Goal: Task Accomplishment & Management: Complete application form

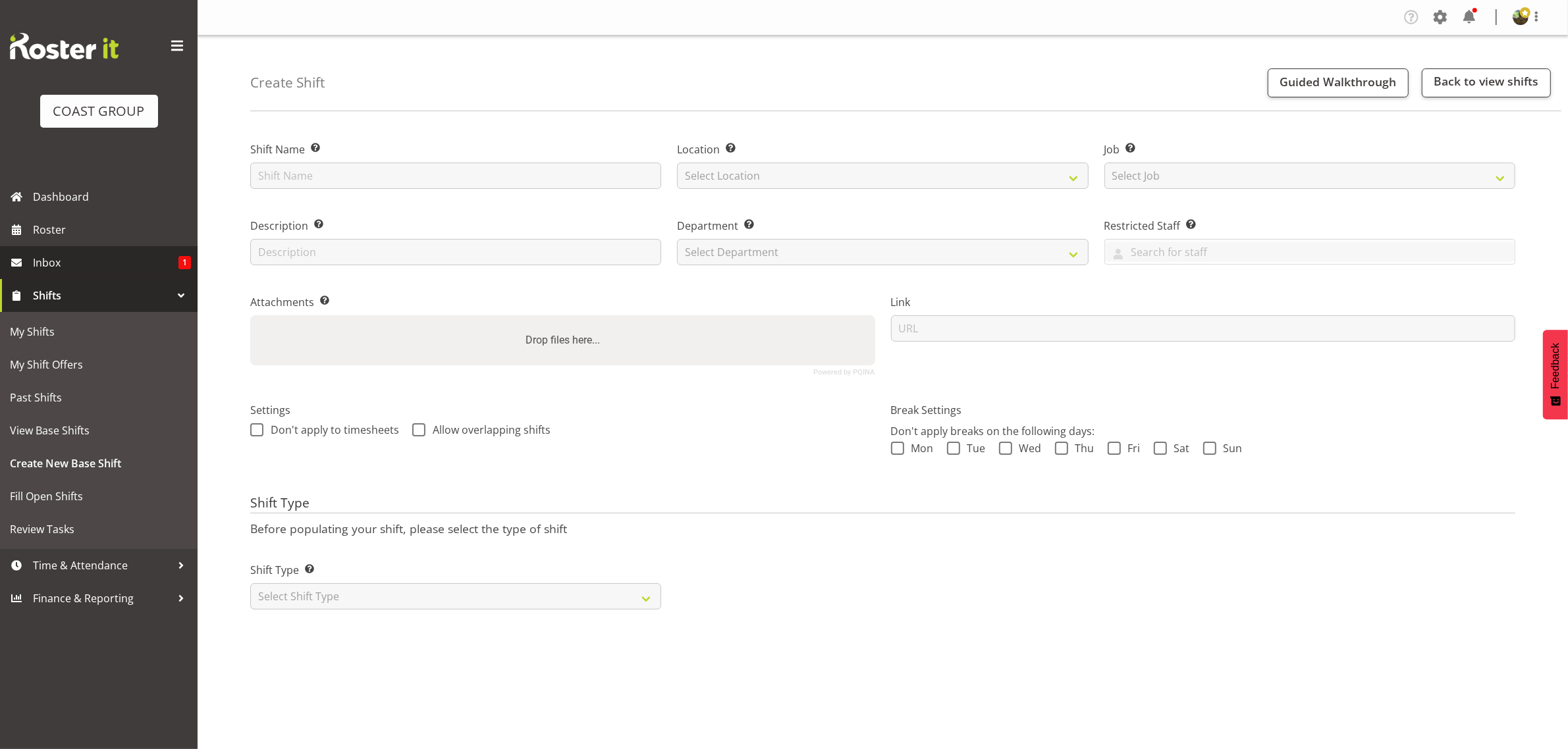
click at [111, 262] on span "Inbox" at bounding box center [106, 263] width 146 height 20
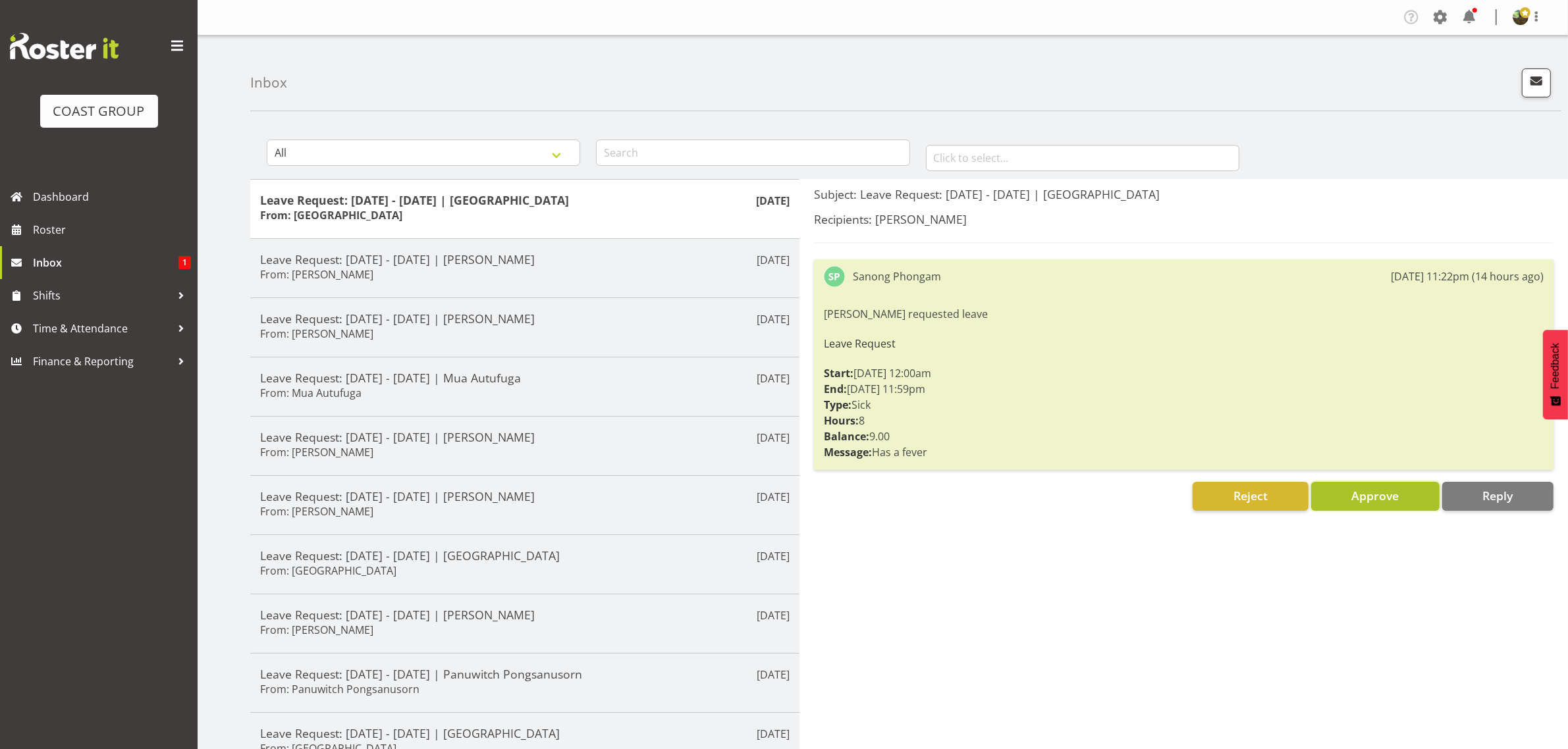
click at [1368, 494] on span "Approve" at bounding box center [1375, 496] width 47 height 16
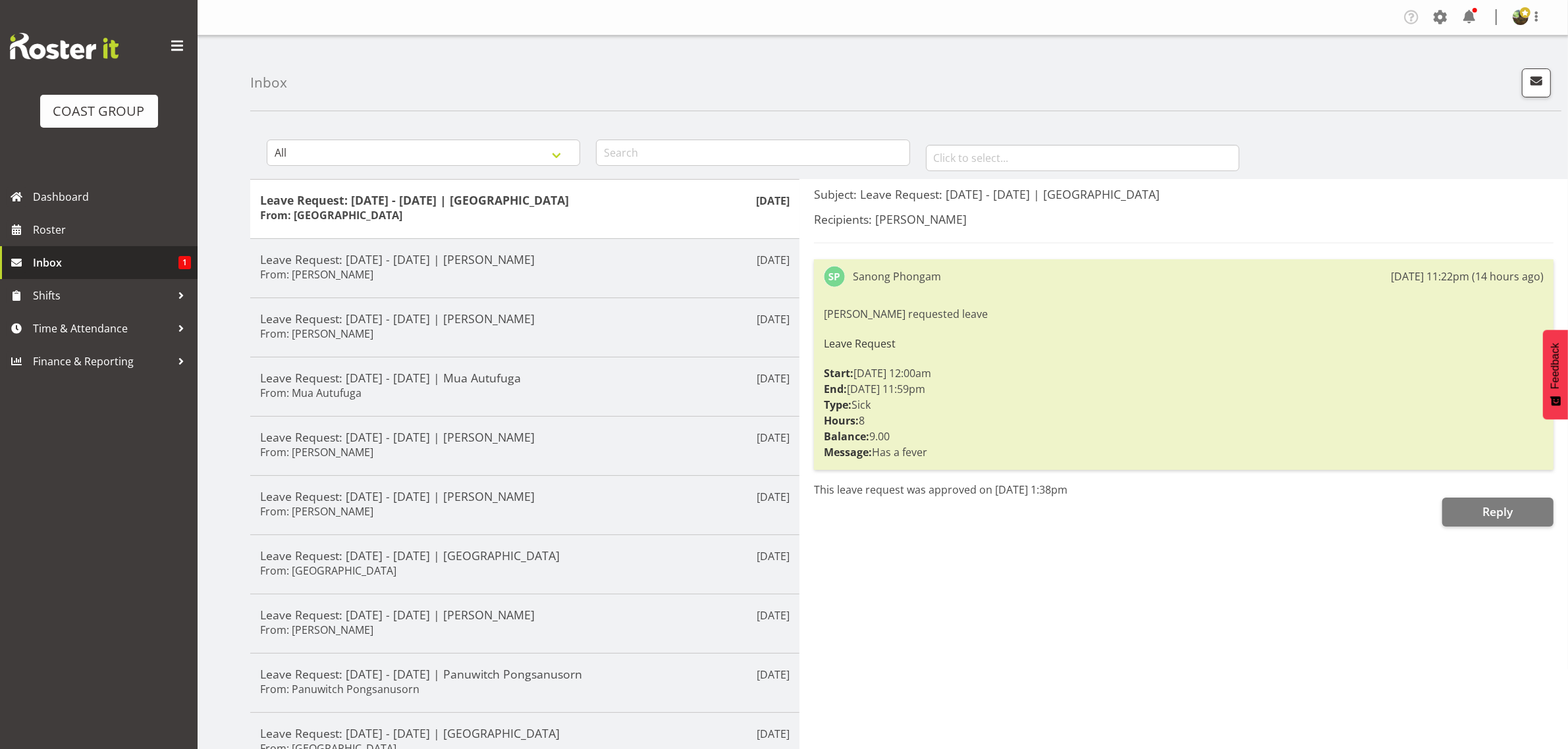
click at [77, 269] on span "Inbox" at bounding box center [106, 263] width 146 height 20
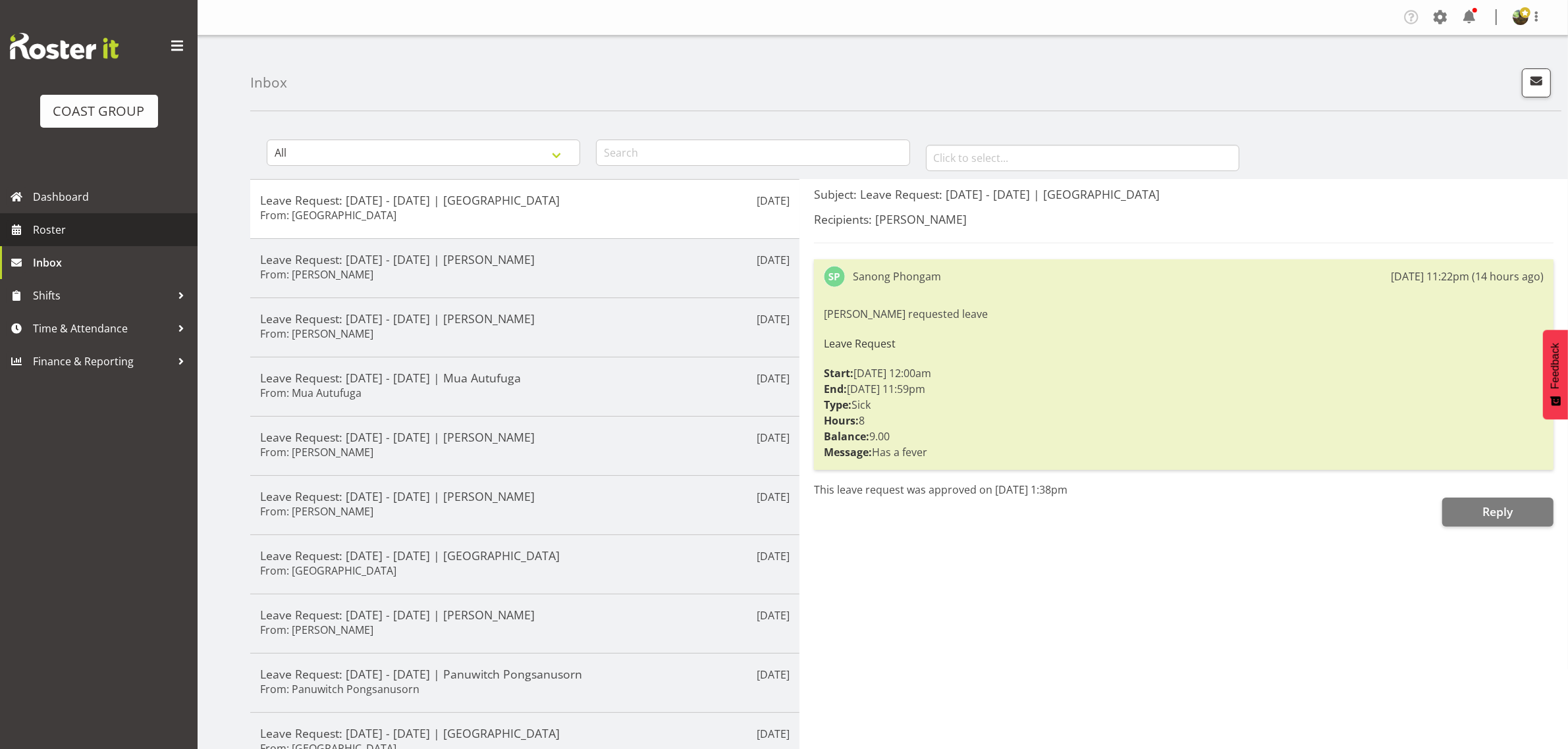
click at [71, 231] on span "Roster" at bounding box center [112, 230] width 158 height 20
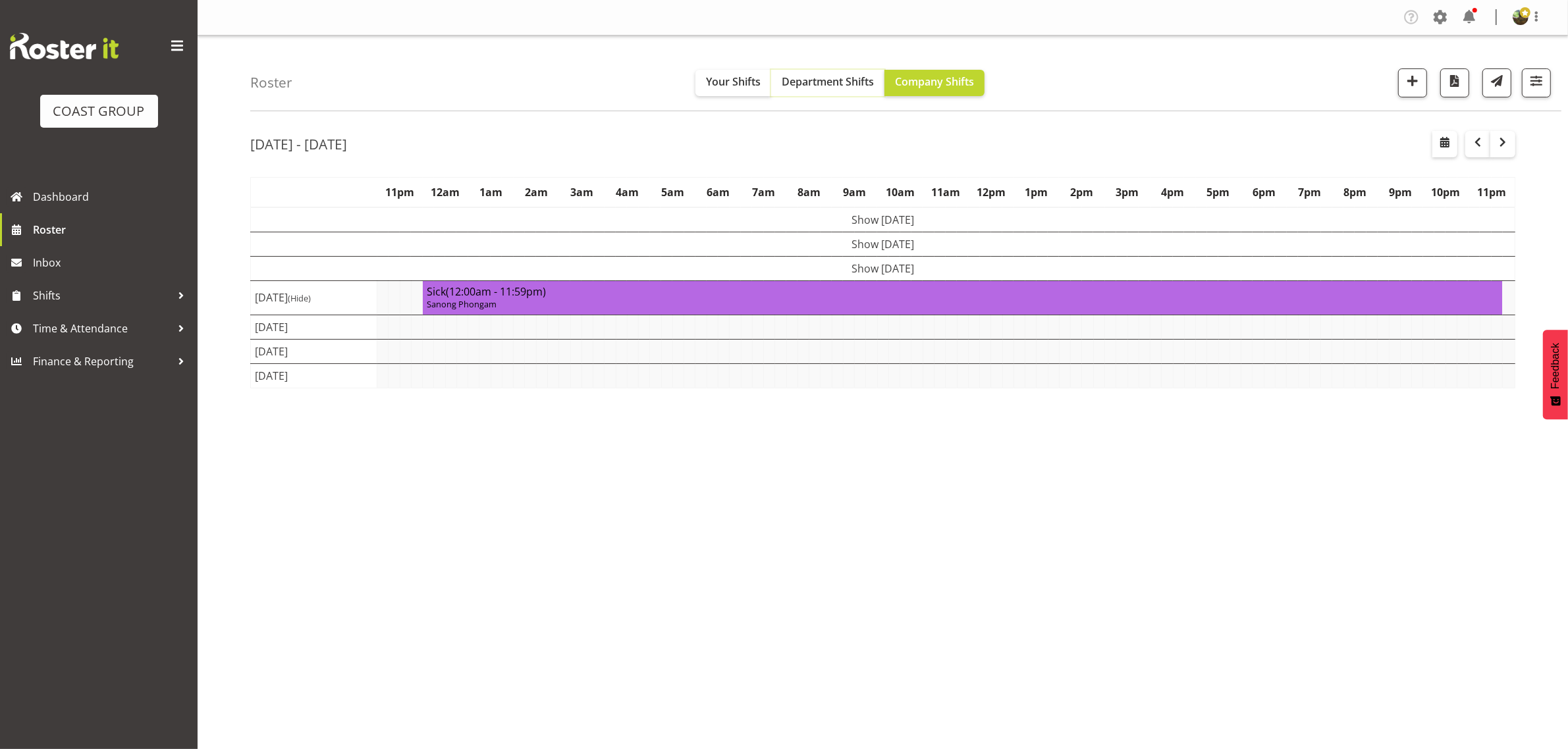
click at [817, 82] on span "Department Shifts" at bounding box center [828, 81] width 92 height 14
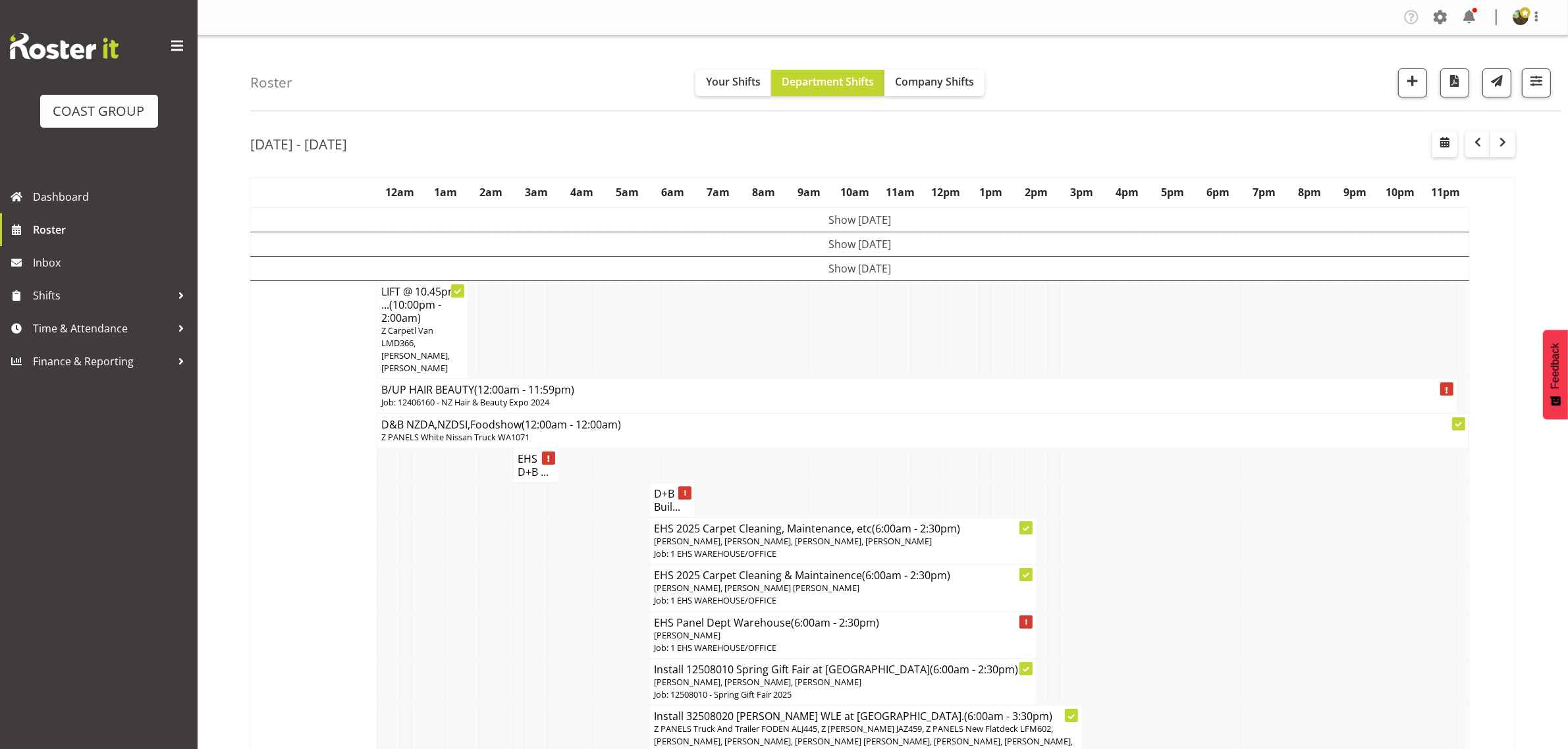
click at [864, 267] on td "Show Wed 20th Aug 2025" at bounding box center [860, 268] width 1219 height 24
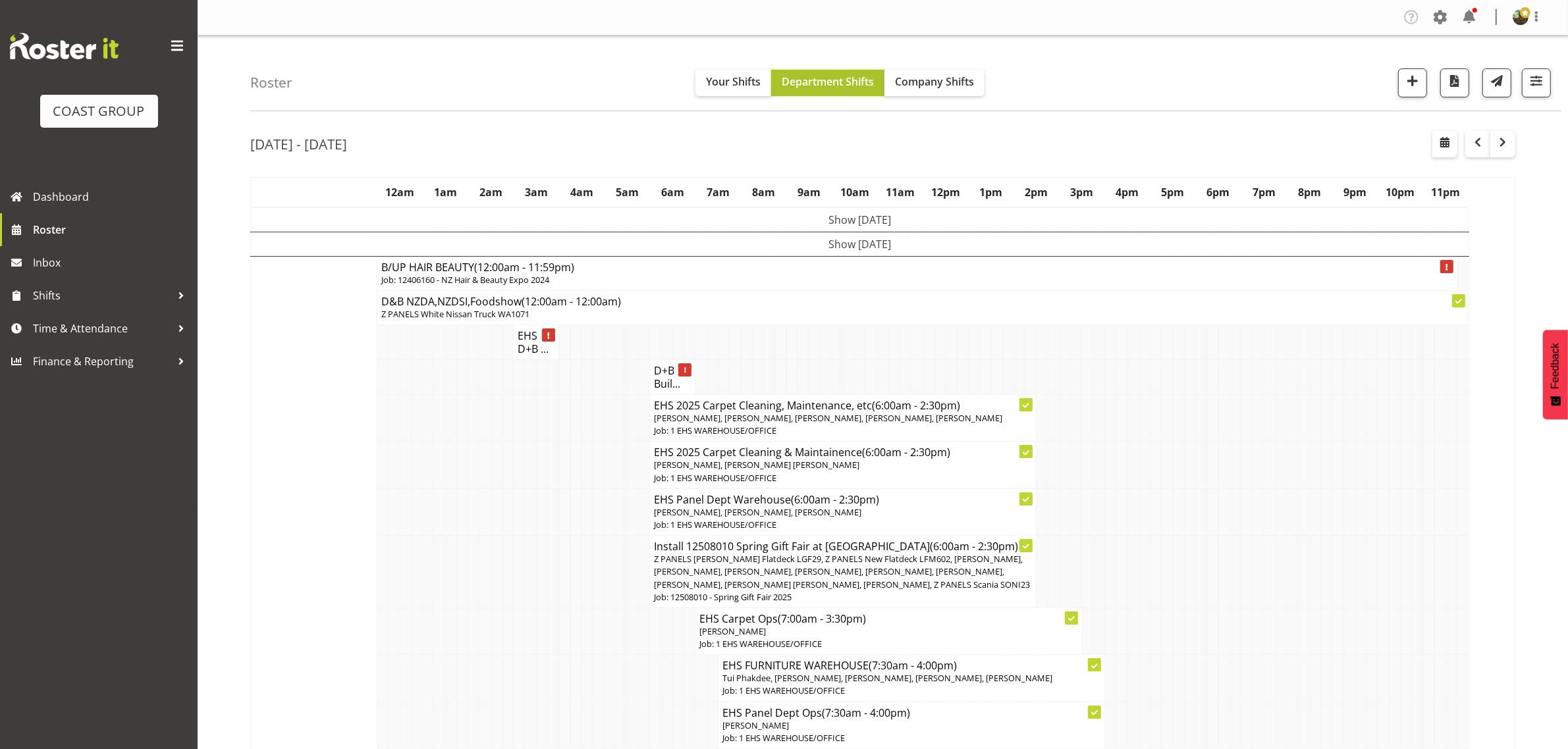
click at [851, 86] on span "Department Shifts" at bounding box center [828, 81] width 92 height 14
click at [923, 87] on span "Company Shifts" at bounding box center [935, 81] width 79 height 14
click at [844, 83] on span "Department Shifts" at bounding box center [828, 81] width 92 height 14
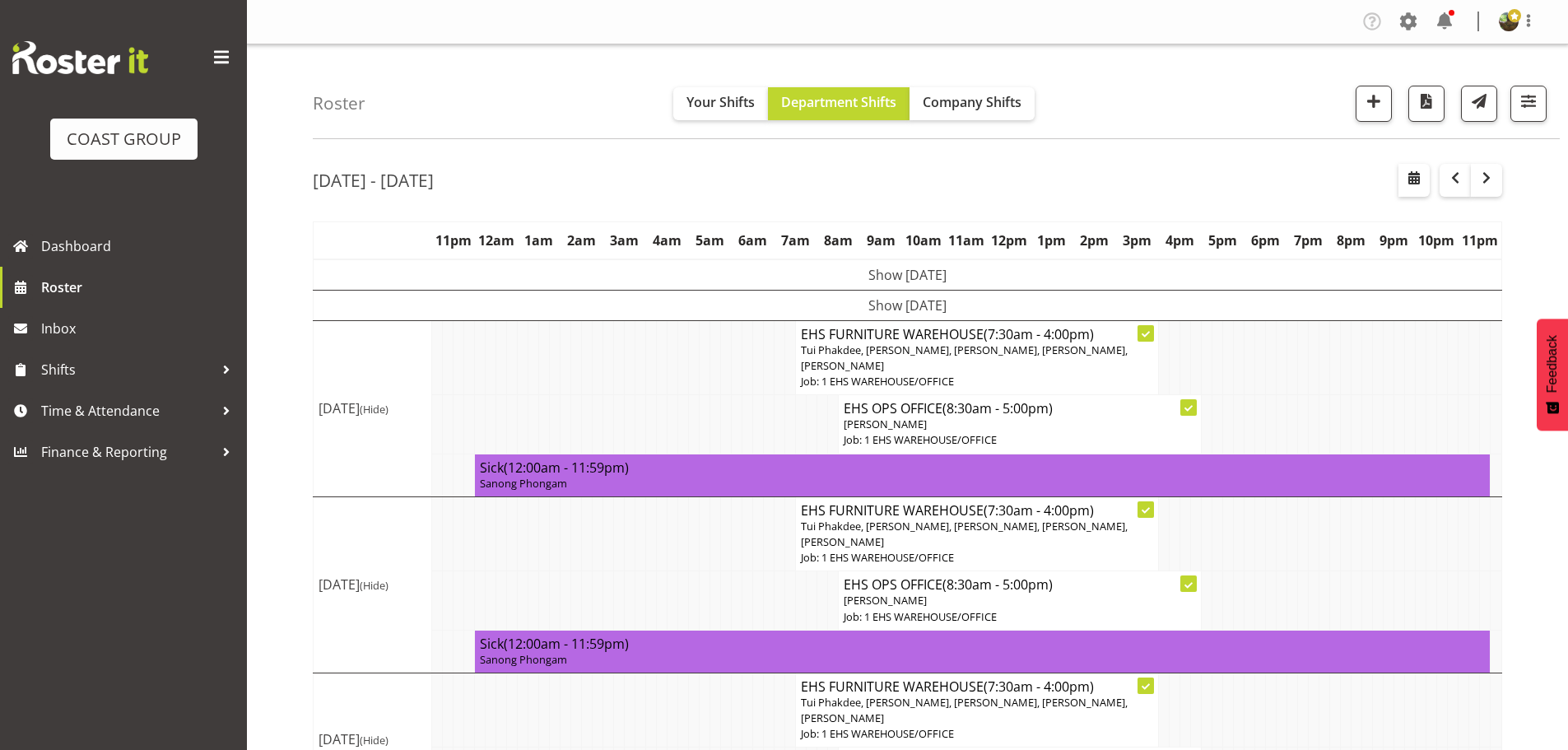
drag, startPoint x: 1933, startPoint y: 0, endPoint x: 1250, endPoint y: 2, distance: 683.0
click at [1250, 2] on div "Tasks Jobs Employees Profile Log Out" at bounding box center [907, 22] width 1321 height 45
click at [1373, 108] on span "button" at bounding box center [1373, 101] width 22 height 22
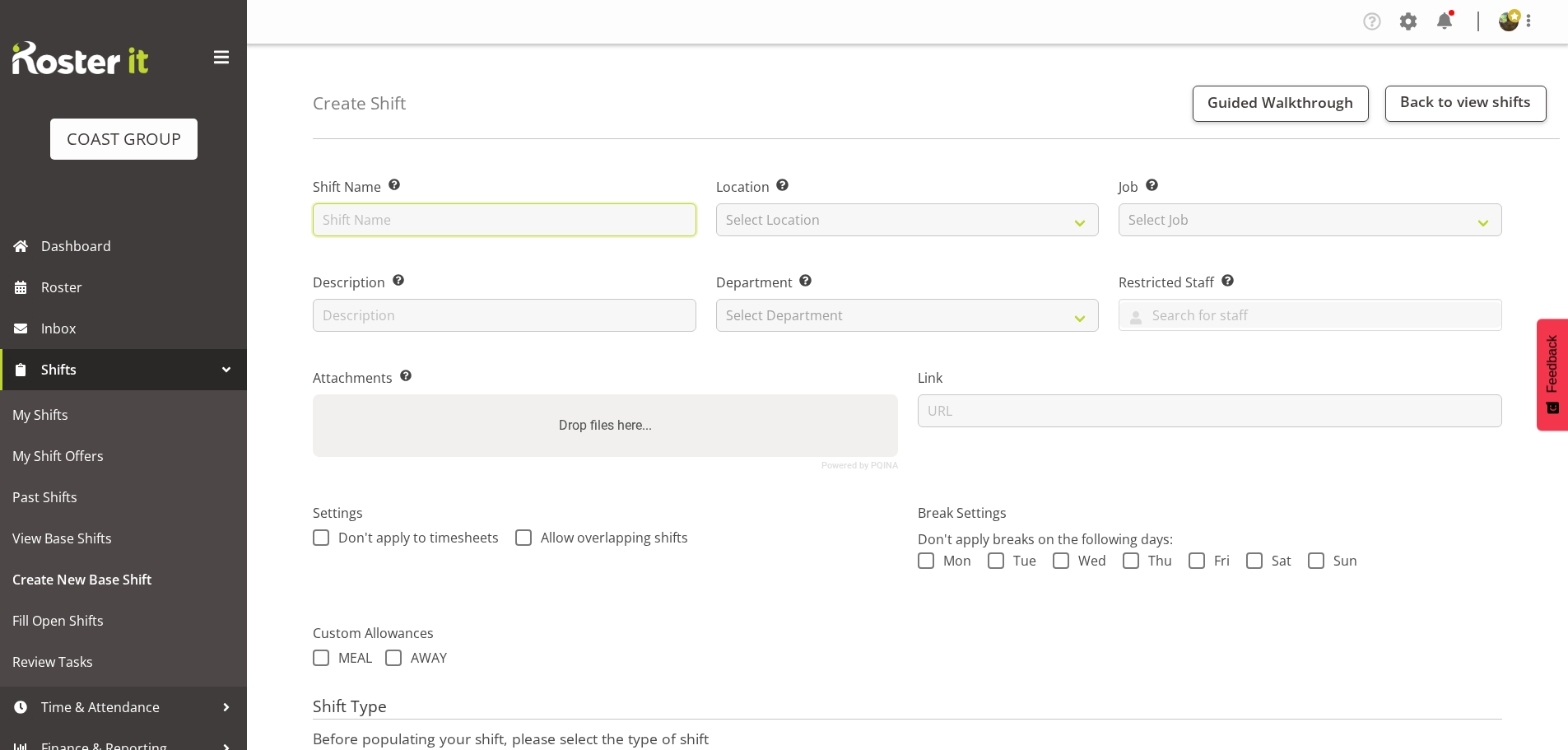
click at [442, 213] on input "text" at bounding box center [505, 219] width 383 height 33
click at [413, 224] on input "Loads to" at bounding box center [505, 219] width 383 height 33
type input "Loads to ASBShowgrounds"
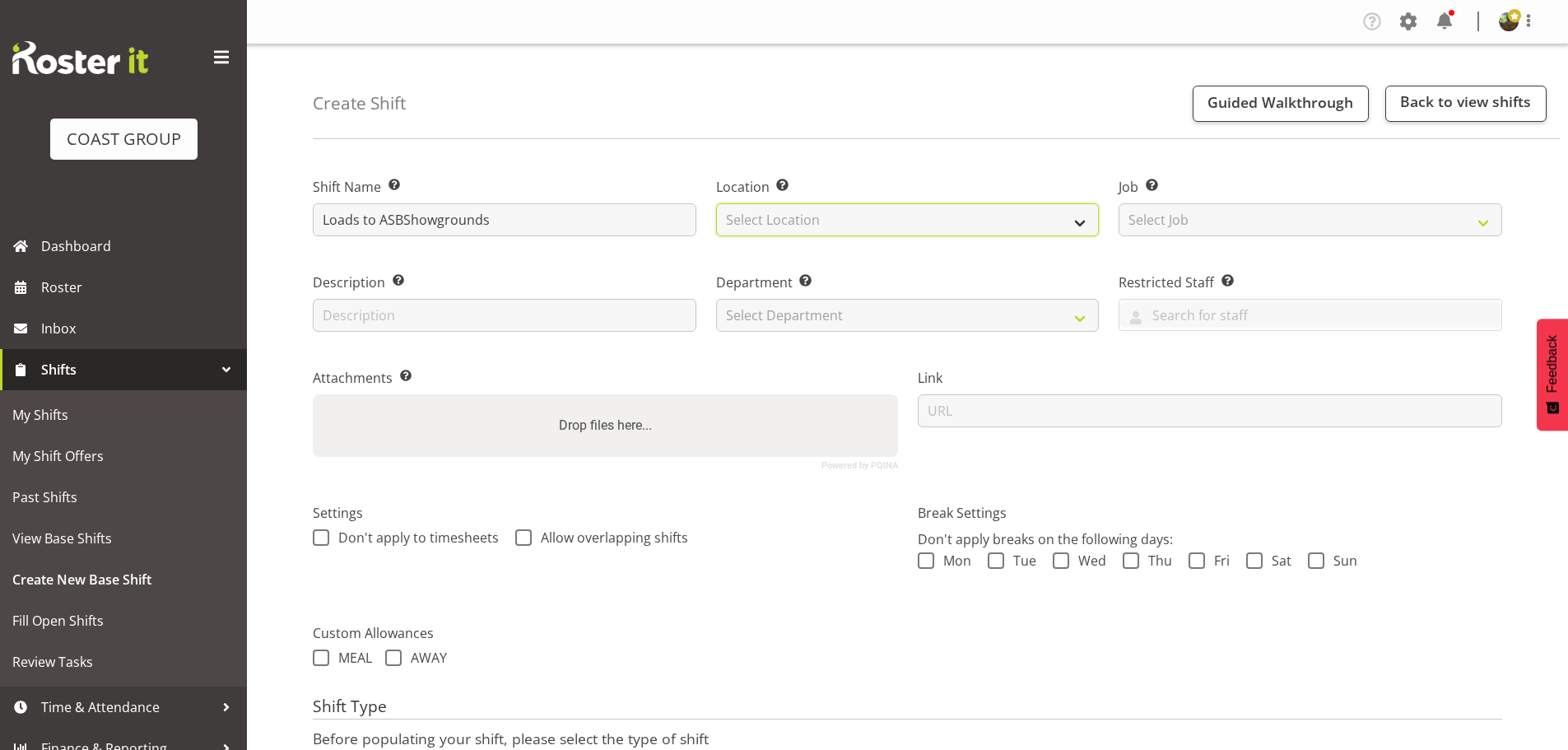
click at [855, 221] on select "Select Location EHS [PERSON_NAME]" at bounding box center [908, 219] width 383 height 33
select select "35"
click at [717, 203] on select "Select Location EHS [PERSON_NAME]" at bounding box center [908, 219] width 383 height 33
click at [1111, 227] on div "Job Set the job or project the shift relates to, if applicable. Select Job Crea…" at bounding box center [1310, 201] width 403 height 96
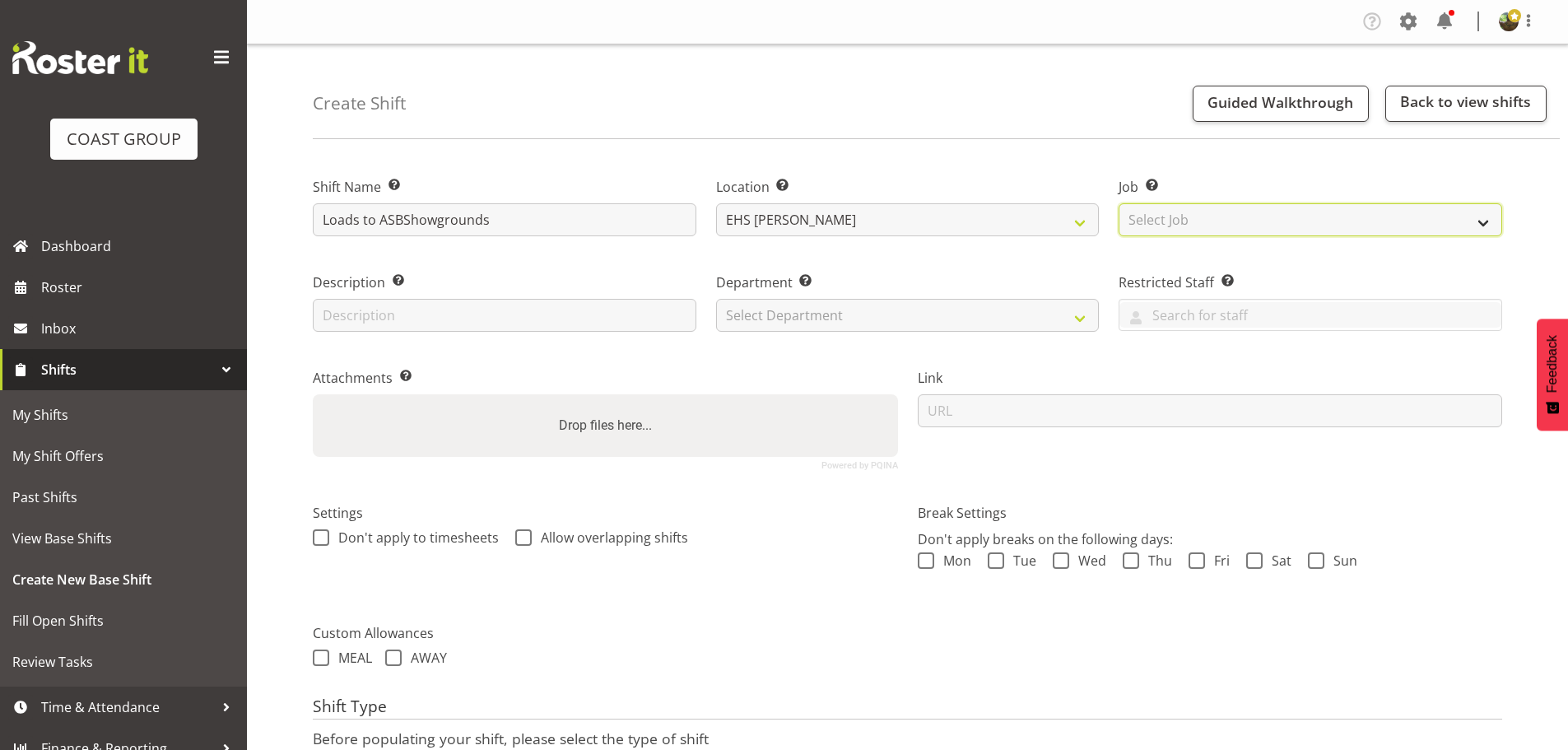
click at [1182, 229] on select "Select Job Create new job 1 Carlton Events 1 [PERSON_NAME][GEOGRAPHIC_DATA] 1 […" at bounding box center [1311, 219] width 383 height 33
select select "8514"
click at [1119, 203] on select "Select Job Create new job 1 Carlton Events 1 [PERSON_NAME][GEOGRAPHIC_DATA] 1 […" at bounding box center [1311, 219] width 383 height 33
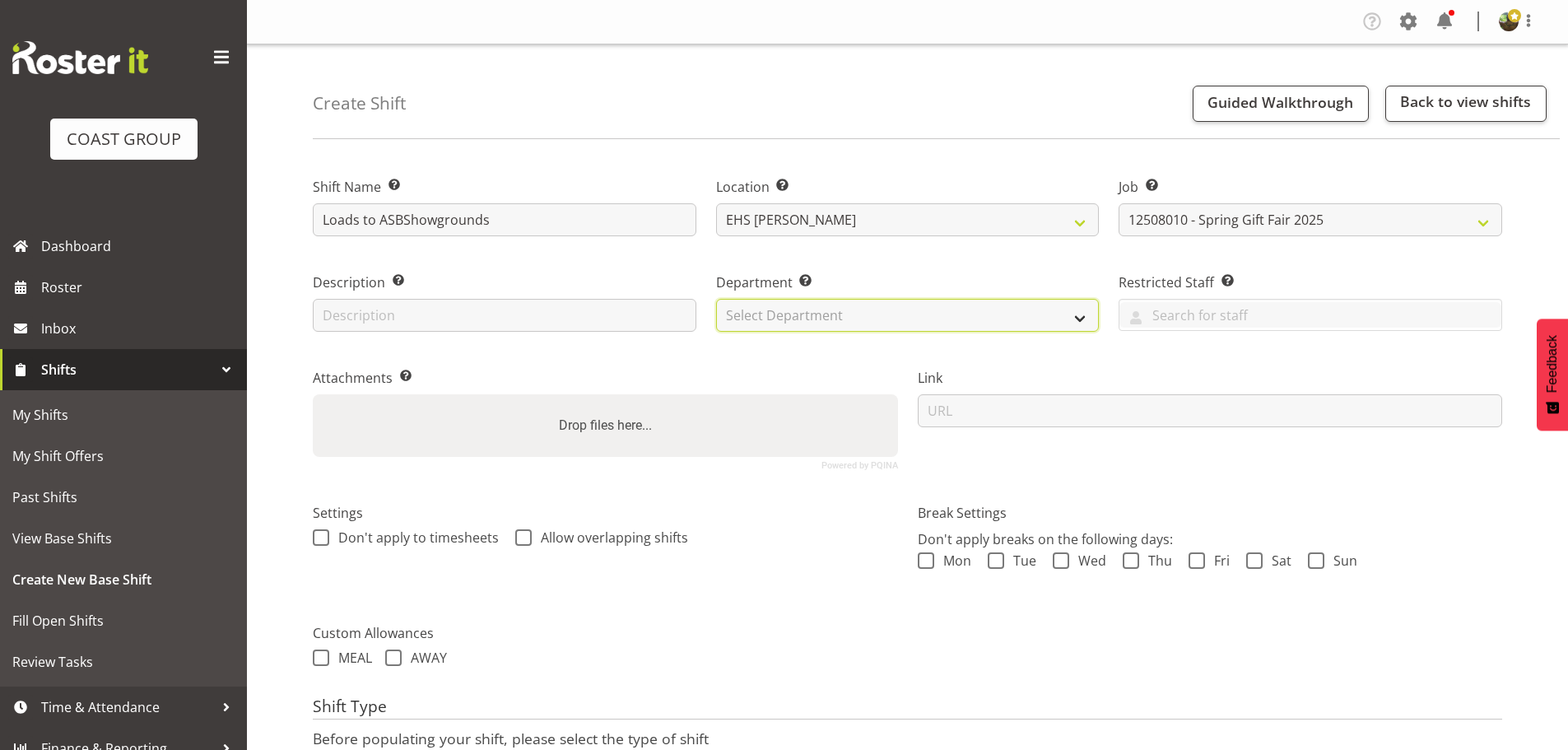
click at [872, 314] on select "Select Department EHS AKL FURNITURE" at bounding box center [908, 315] width 383 height 33
select select "38"
click at [717, 299] on select "Select Department EHS AKL FURNITURE" at bounding box center [908, 315] width 383 height 33
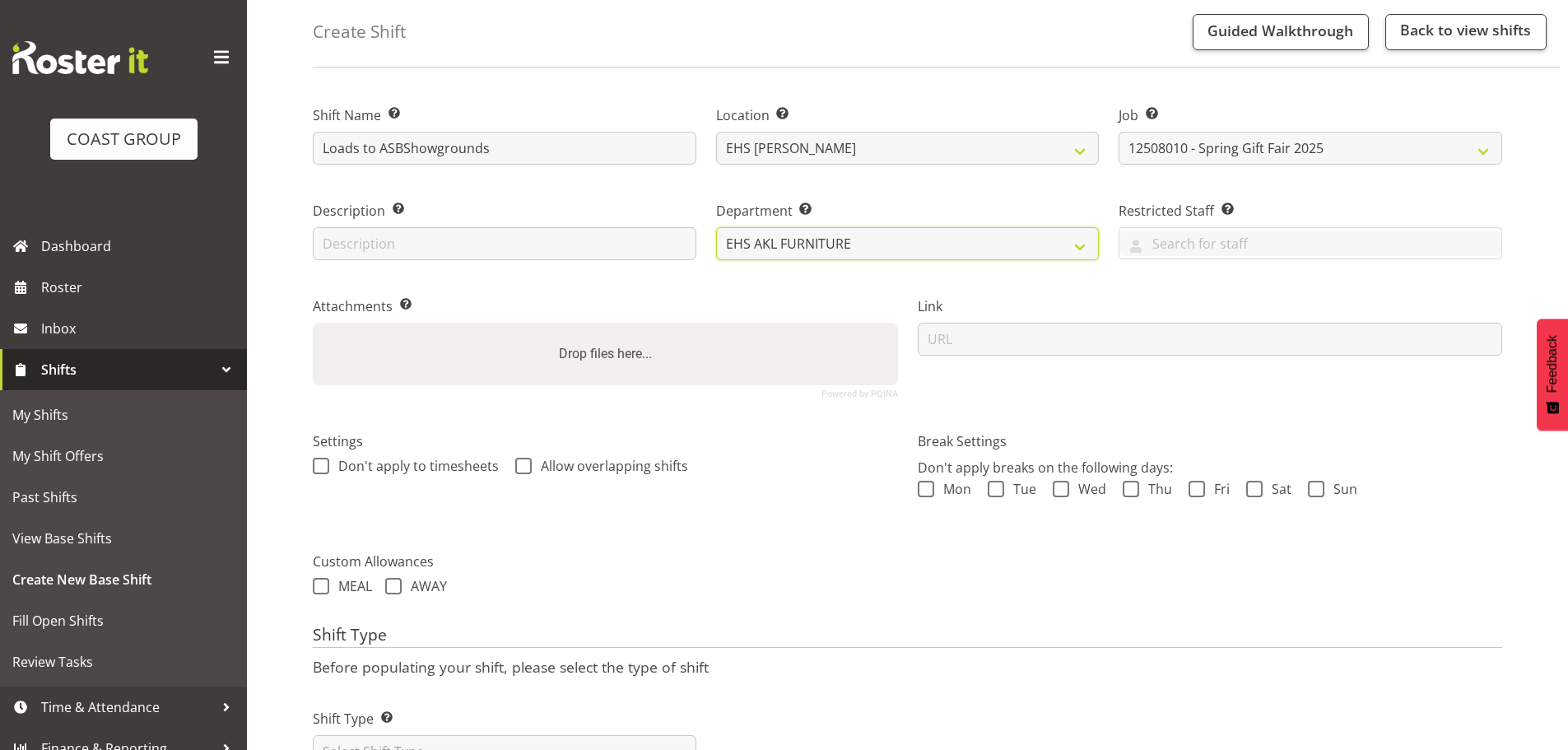
scroll to position [141, 0]
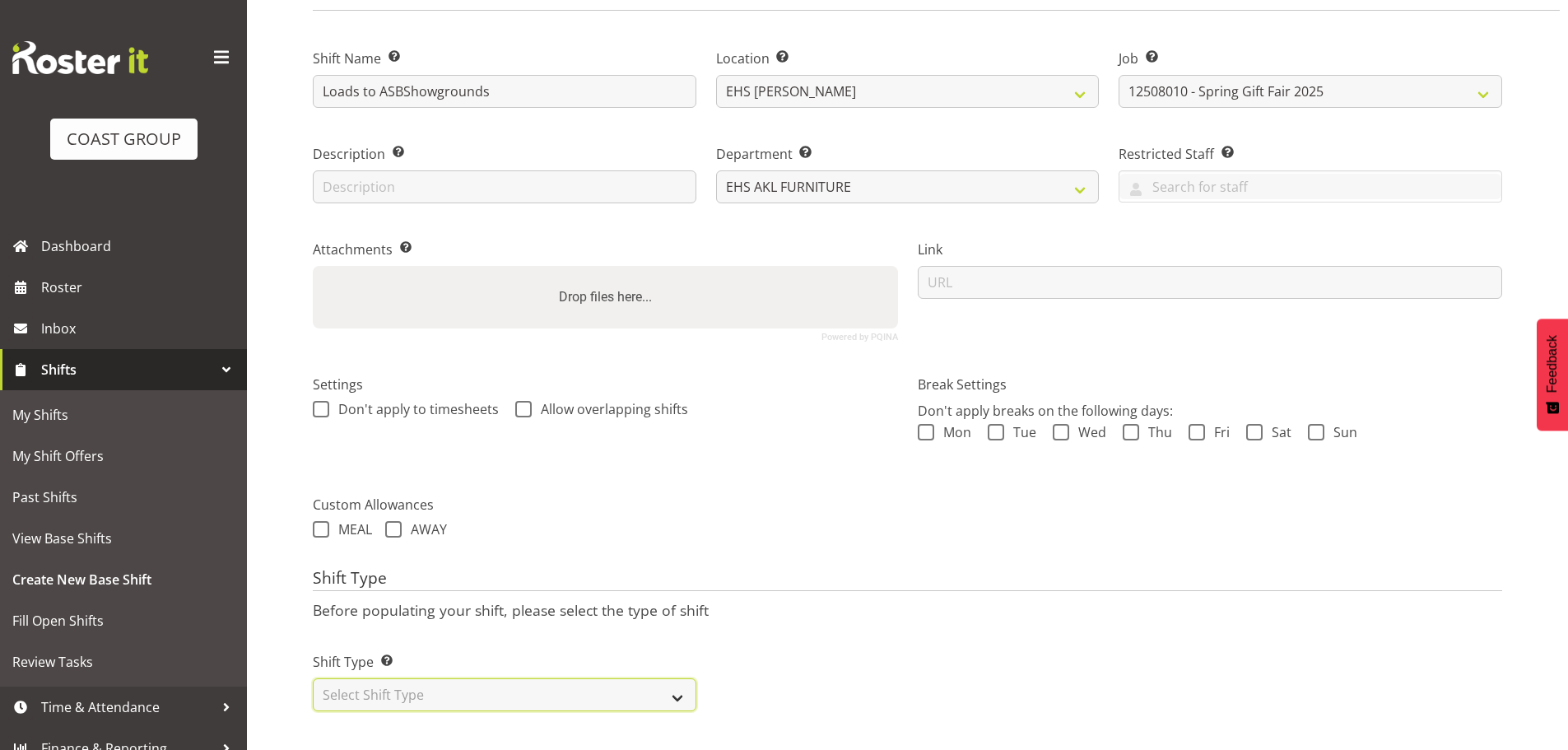
click at [518, 680] on select "Select Shift Type One Off Shift Recurring Shift Rotating Shift" at bounding box center [505, 695] width 383 height 33
select select "one_off"
click at [313, 679] on select "Select Shift Type One Off Shift Recurring Shift Rotating Shift" at bounding box center [505, 695] width 383 height 33
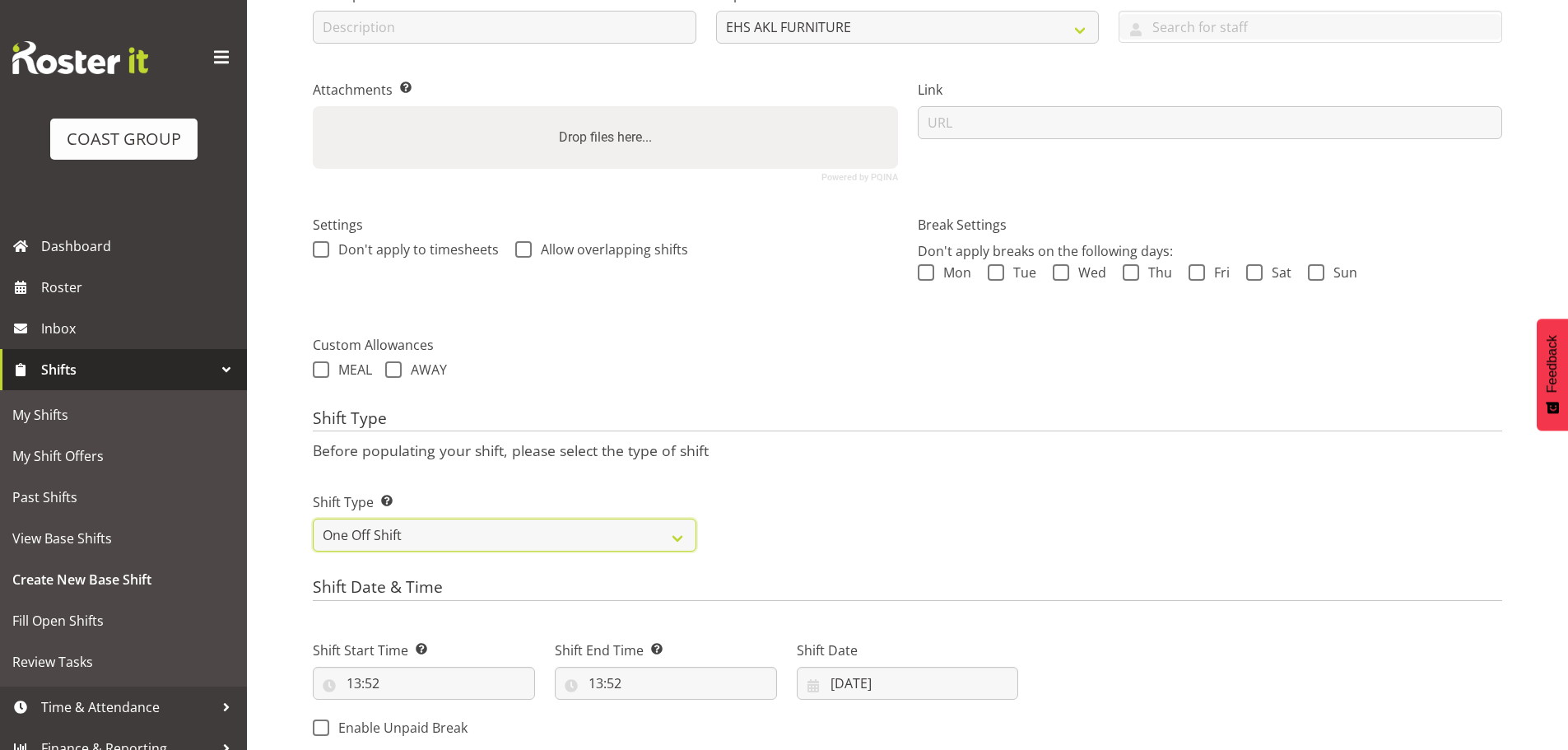
scroll to position [553, 0]
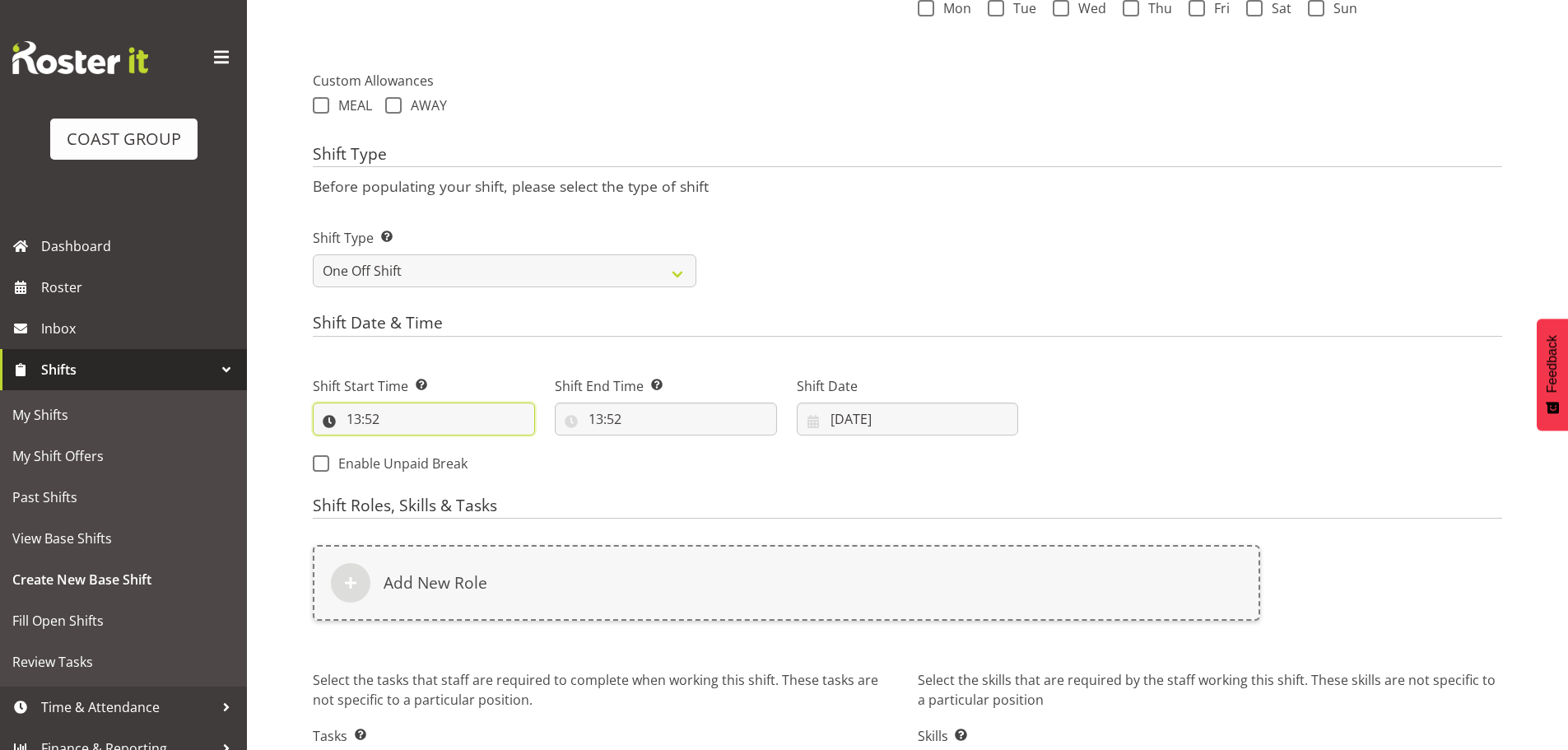
click at [370, 422] on input "13:52" at bounding box center [424, 419] width 222 height 33
click at [419, 466] on select "00 01 02 03 04 05 06 07 08 09 10 11 12 13 14 15 16 17 18 19 20 21 22 23" at bounding box center [424, 461] width 37 height 33
select select "7"
click at [406, 445] on select "00 01 02 03 04 05 06 07 08 09 10 11 12 13 14 15 16 17 18 19 20 21 22 23" at bounding box center [424, 461] width 37 height 33
type input "07:52"
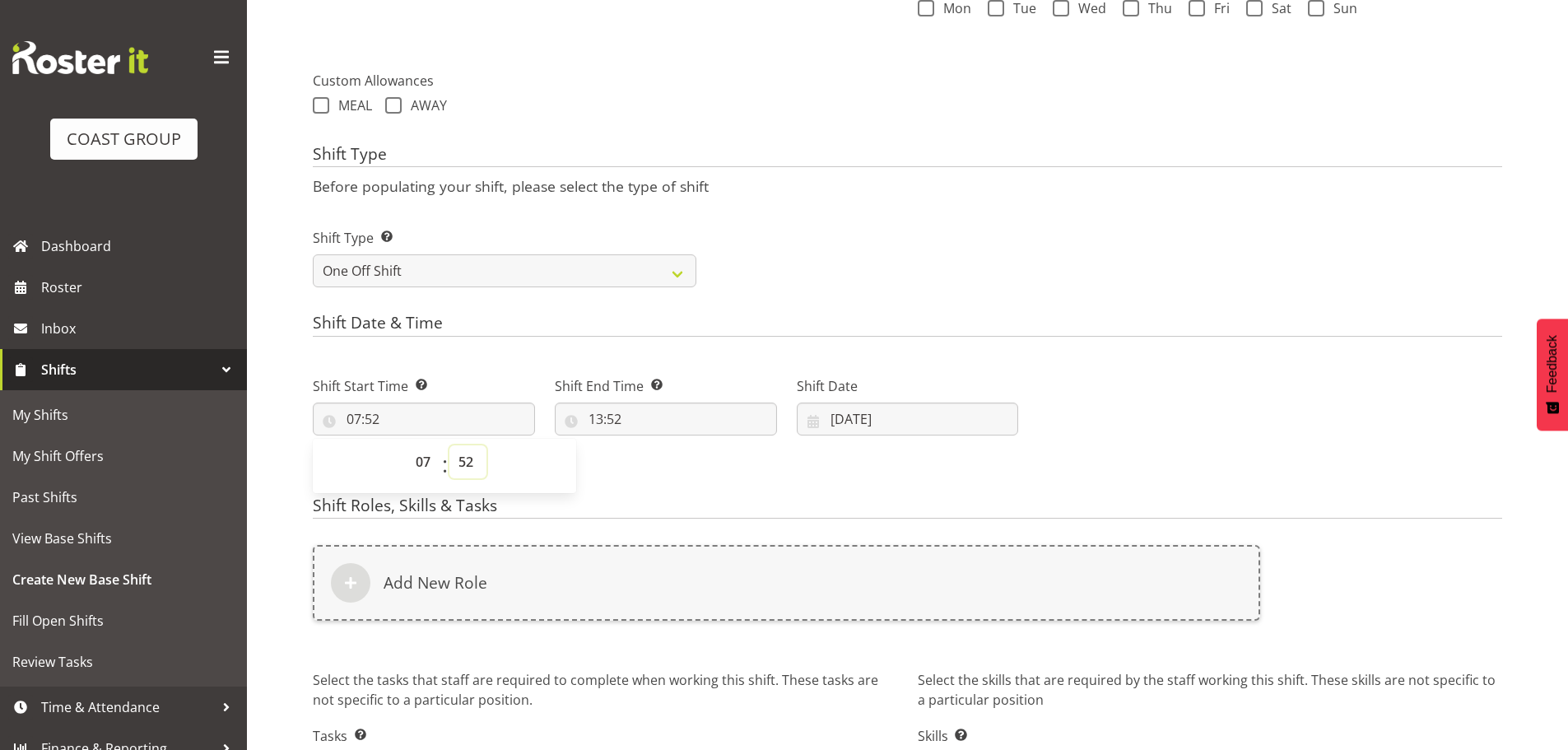
click at [469, 466] on select "00 01 02 03 04 05 06 07 08 09 10 11 12 13 14 15 16 17 18 19 20 21 22 23 24 25 2…" at bounding box center [468, 461] width 37 height 33
select select "30"
click at [450, 445] on select "00 01 02 03 04 05 06 07 08 09 10 11 12 13 14 15 16 17 18 19 20 21 22 23 24 25 2…" at bounding box center [468, 461] width 37 height 33
type input "07:30"
drag, startPoint x: 610, startPoint y: 415, endPoint x: 619, endPoint y: 429, distance: 16.6
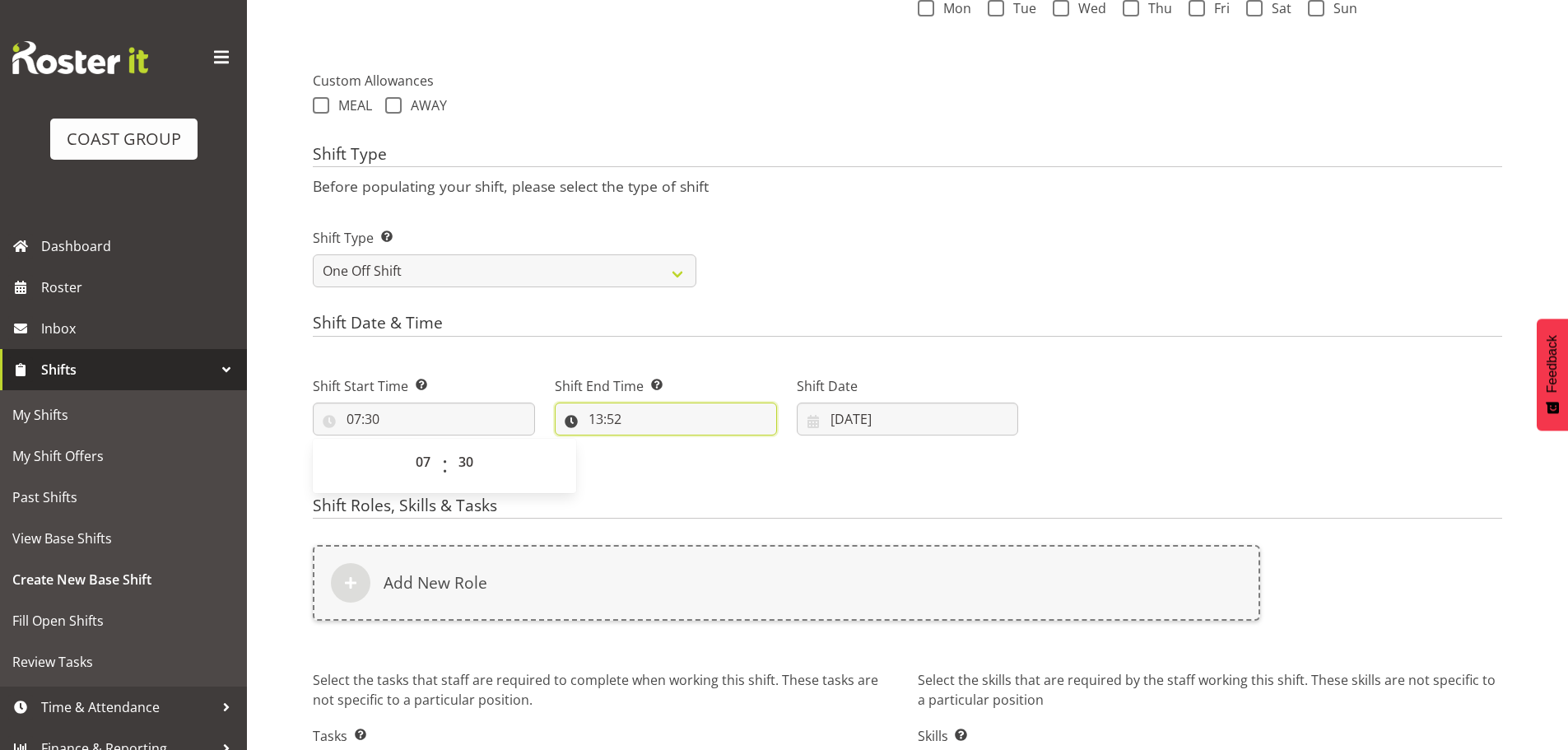
click at [610, 416] on input "13:52" at bounding box center [666, 419] width 222 height 33
click at [667, 461] on select "00 01 02 03 04 05 06 07 08 09 10 11 12 13 14 15 16 17 18 19 20 21 22 23" at bounding box center [666, 461] width 37 height 33
select select "15"
click at [648, 445] on select "00 01 02 03 04 05 06 07 08 09 10 11 12 13 14 15 16 17 18 19 20 21 22 23" at bounding box center [666, 461] width 37 height 33
type input "15:52"
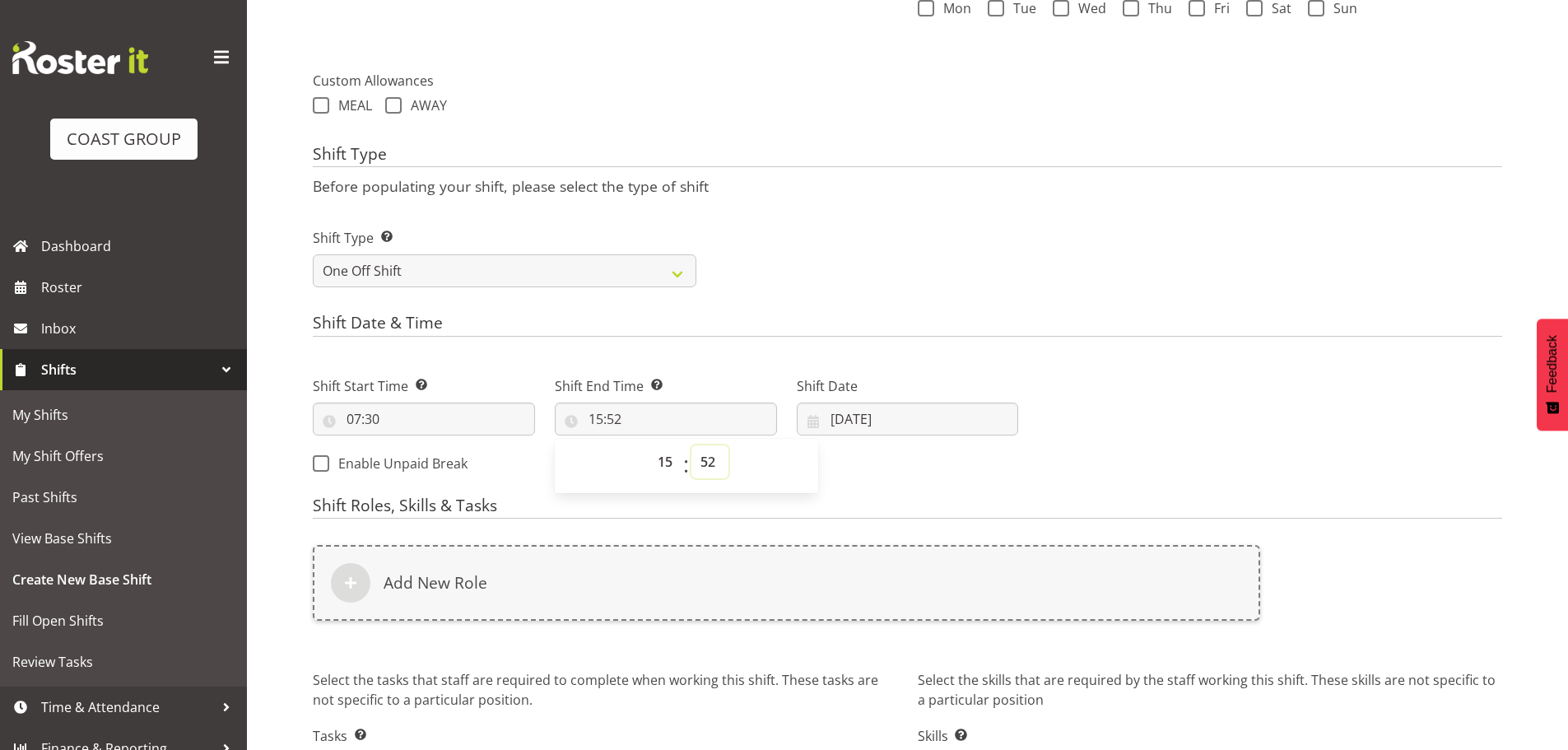
drag, startPoint x: 707, startPoint y: 466, endPoint x: 707, endPoint y: 447, distance: 19.0
click at [707, 466] on select "00 01 02 03 04 05 06 07 08 09 10 11 12 13 14 15 16 17 18 19 20 21 22 23 24 25 2…" at bounding box center [710, 461] width 37 height 33
select select "0"
click at [692, 445] on select "00 01 02 03 04 05 06 07 08 09 10 11 12 13 14 15 16 17 18 19 20 21 22 23 24 25 2…" at bounding box center [710, 461] width 37 height 33
type input "15:00"
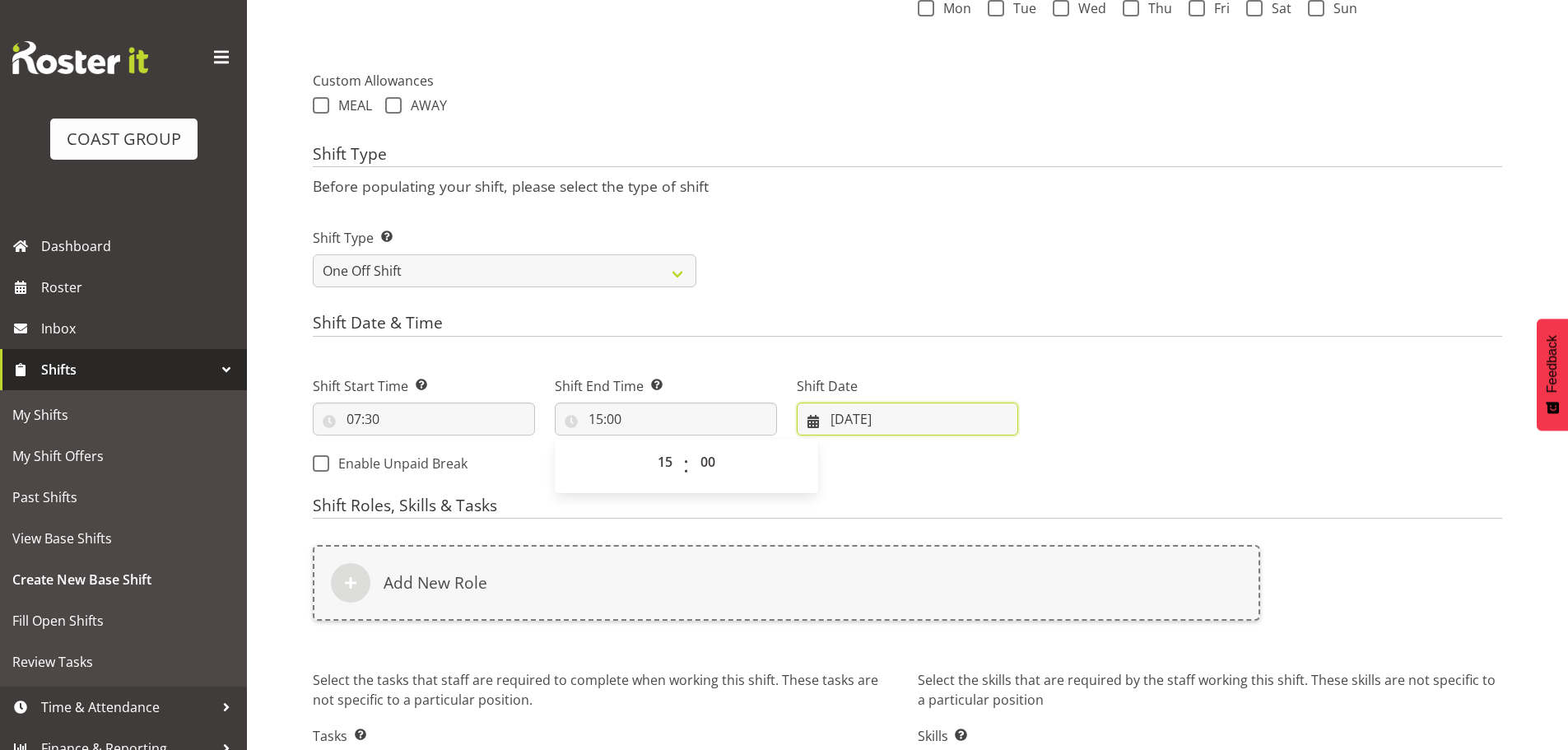
click at [872, 418] on input "[DATE]" at bounding box center [908, 419] width 222 height 33
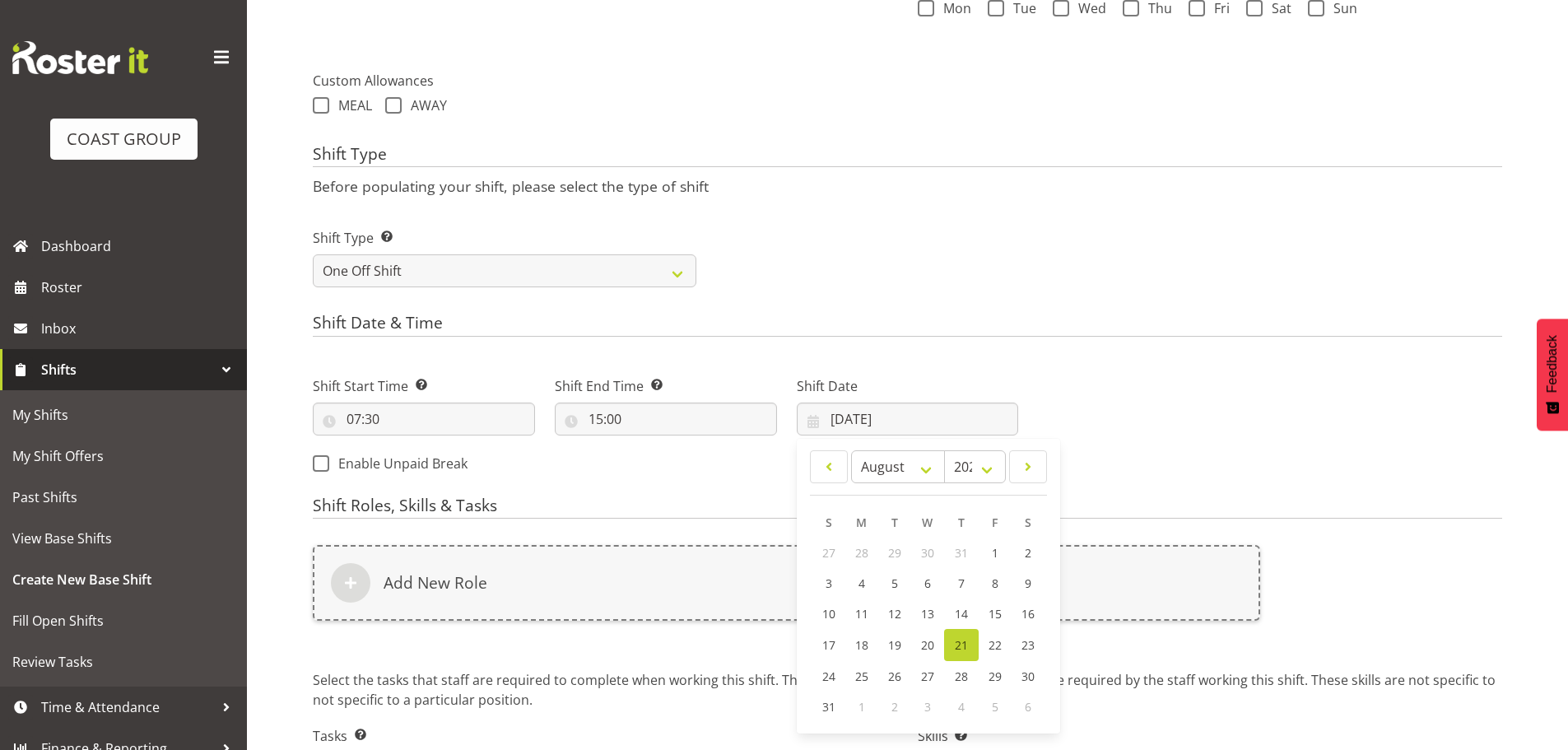
click at [961, 646] on span "21" at bounding box center [961, 645] width 13 height 15
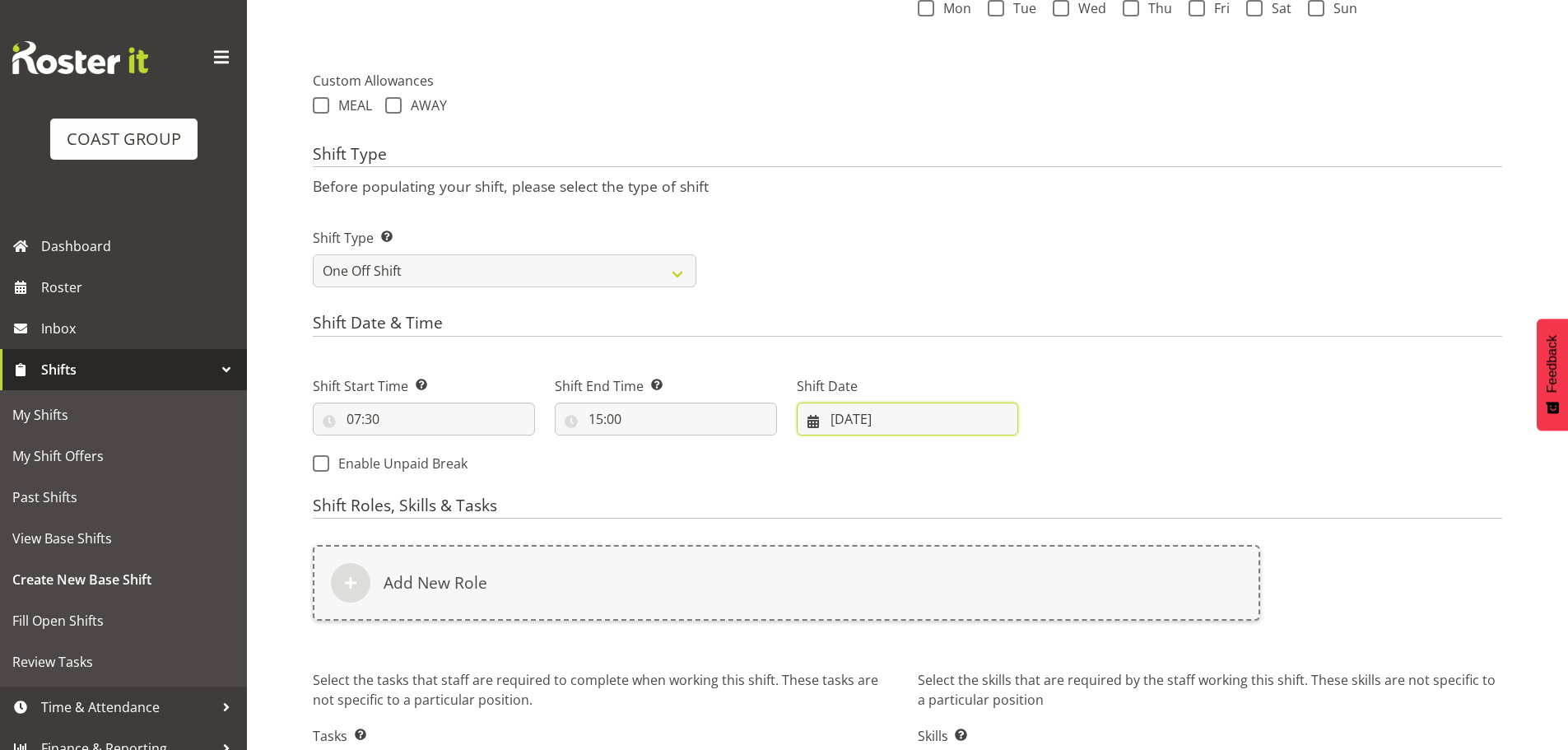
drag, startPoint x: 861, startPoint y: 415, endPoint x: 869, endPoint y: 434, distance: 20.6
click at [861, 416] on input "[DATE]" at bounding box center [908, 419] width 222 height 33
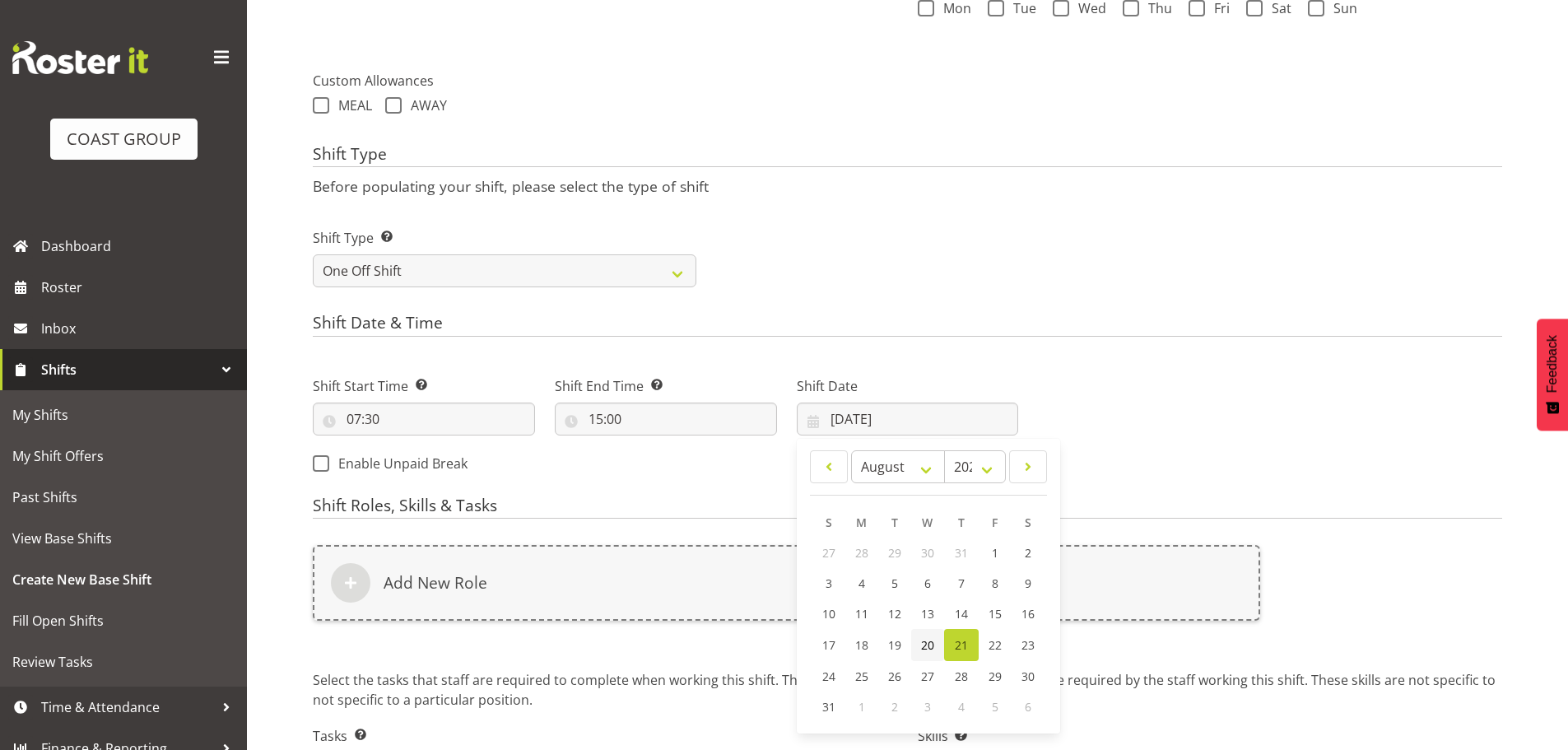
click at [927, 637] on span "20" at bounding box center [928, 645] width 13 height 15
type input "[DATE]"
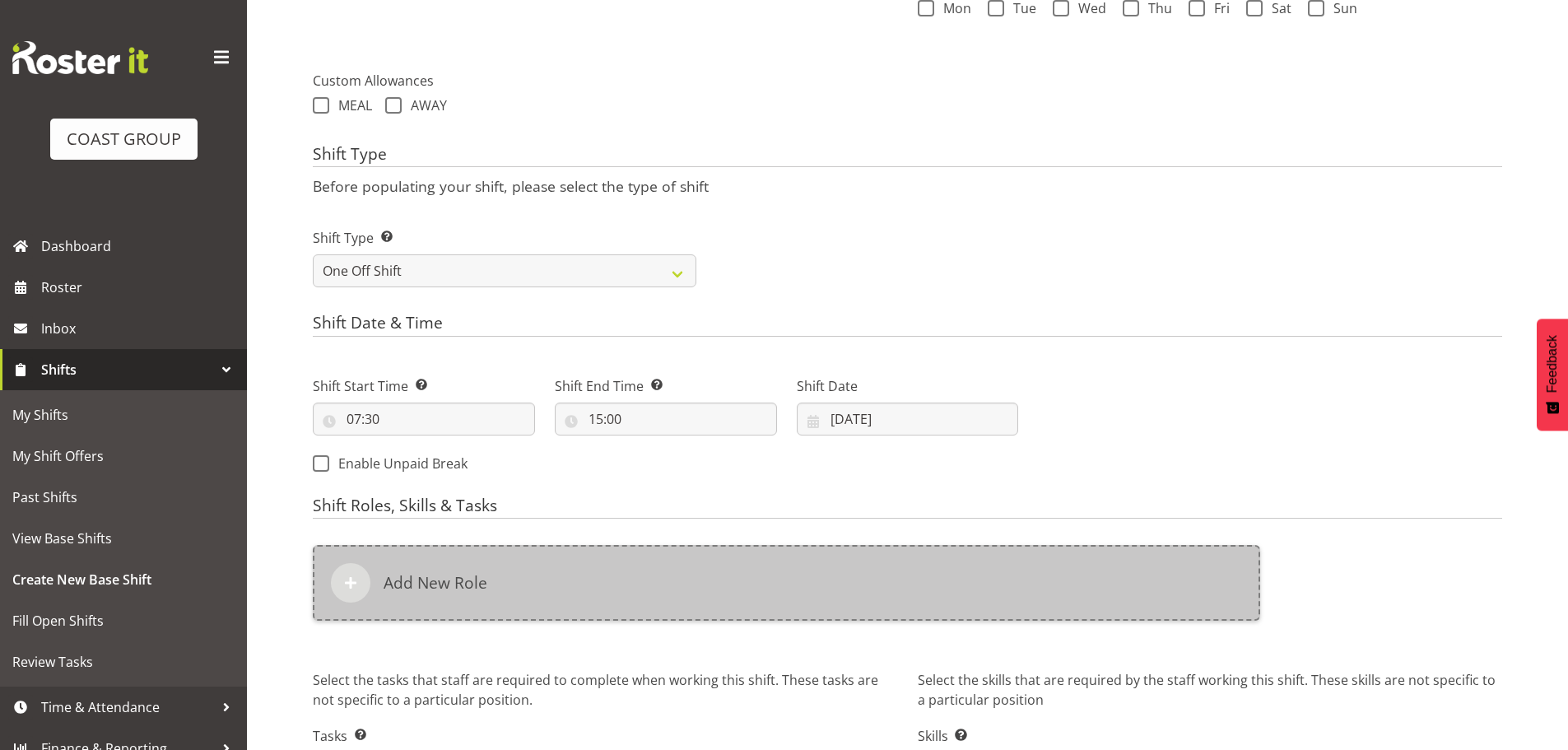
click at [806, 569] on div "Add New Role" at bounding box center [787, 583] width 947 height 76
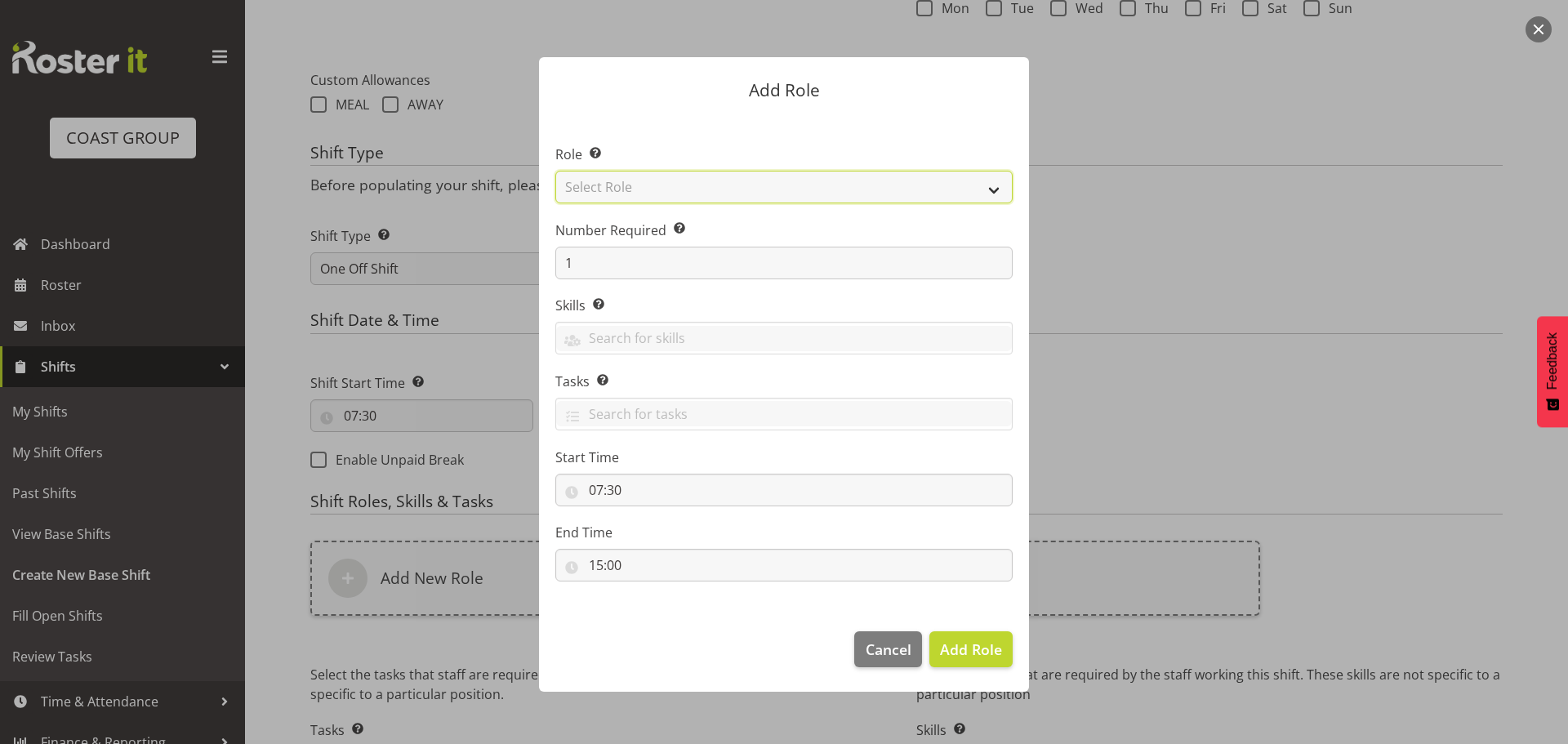
click at [800, 190] on select "Select Role ACCOUNT MANAGER ACCOUNT MANAGER DW ACCOUNTS [PERSON_NAME] VEHICLES …" at bounding box center [784, 186] width 458 height 33
select select "189"
click at [556, 170] on select "Select Role ACCOUNT MANAGER ACCOUNT MANAGER DW ACCOUNTS [PERSON_NAME] VEHICLES …" at bounding box center [784, 186] width 458 height 33
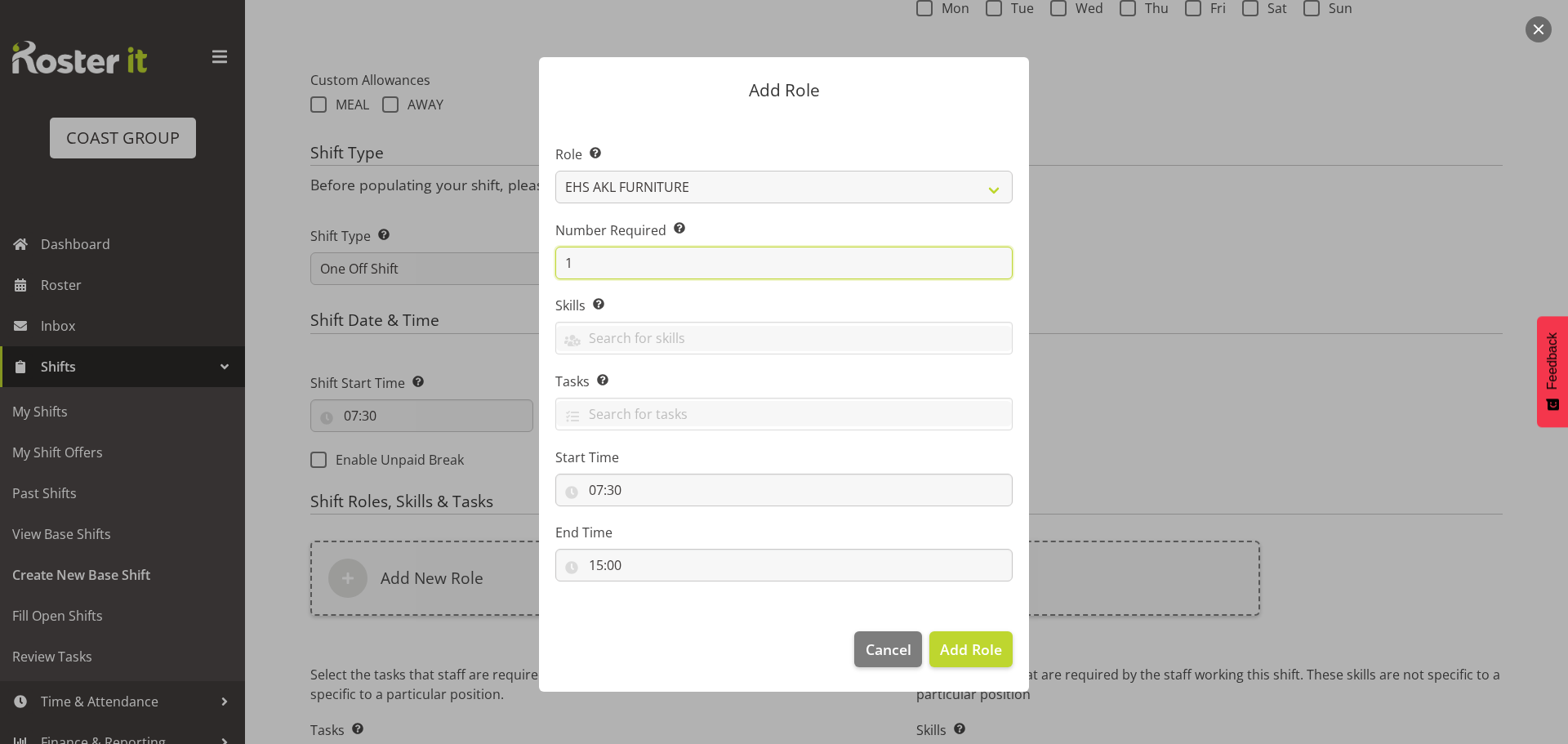
click at [784, 260] on input "1" at bounding box center [784, 263] width 458 height 33
type input "1"
type input "2"
click at [910, 631] on button "Add 2 Roles" at bounding box center [961, 649] width 103 height 36
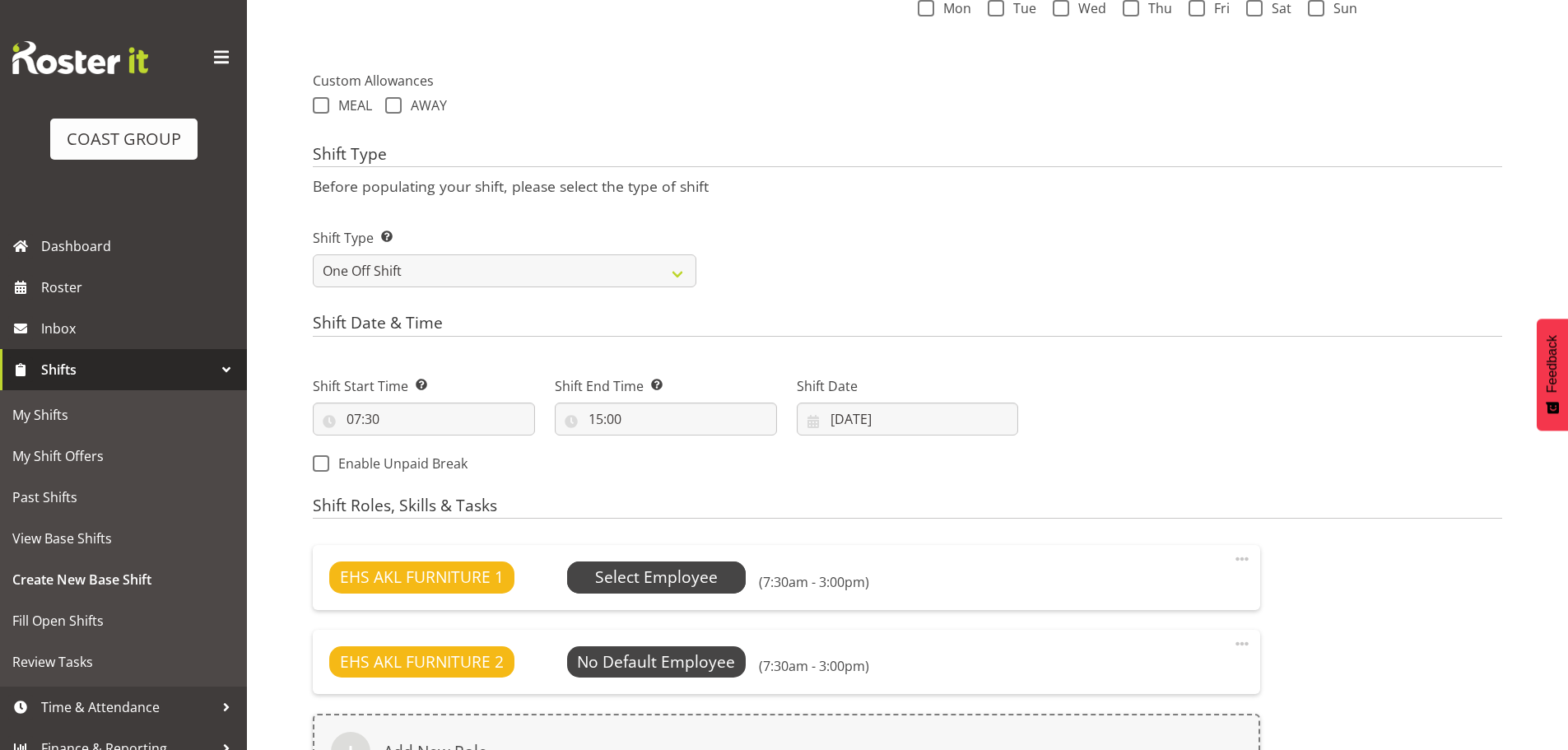
click at [722, 587] on span "Select Employee" at bounding box center [657, 577] width 179 height 31
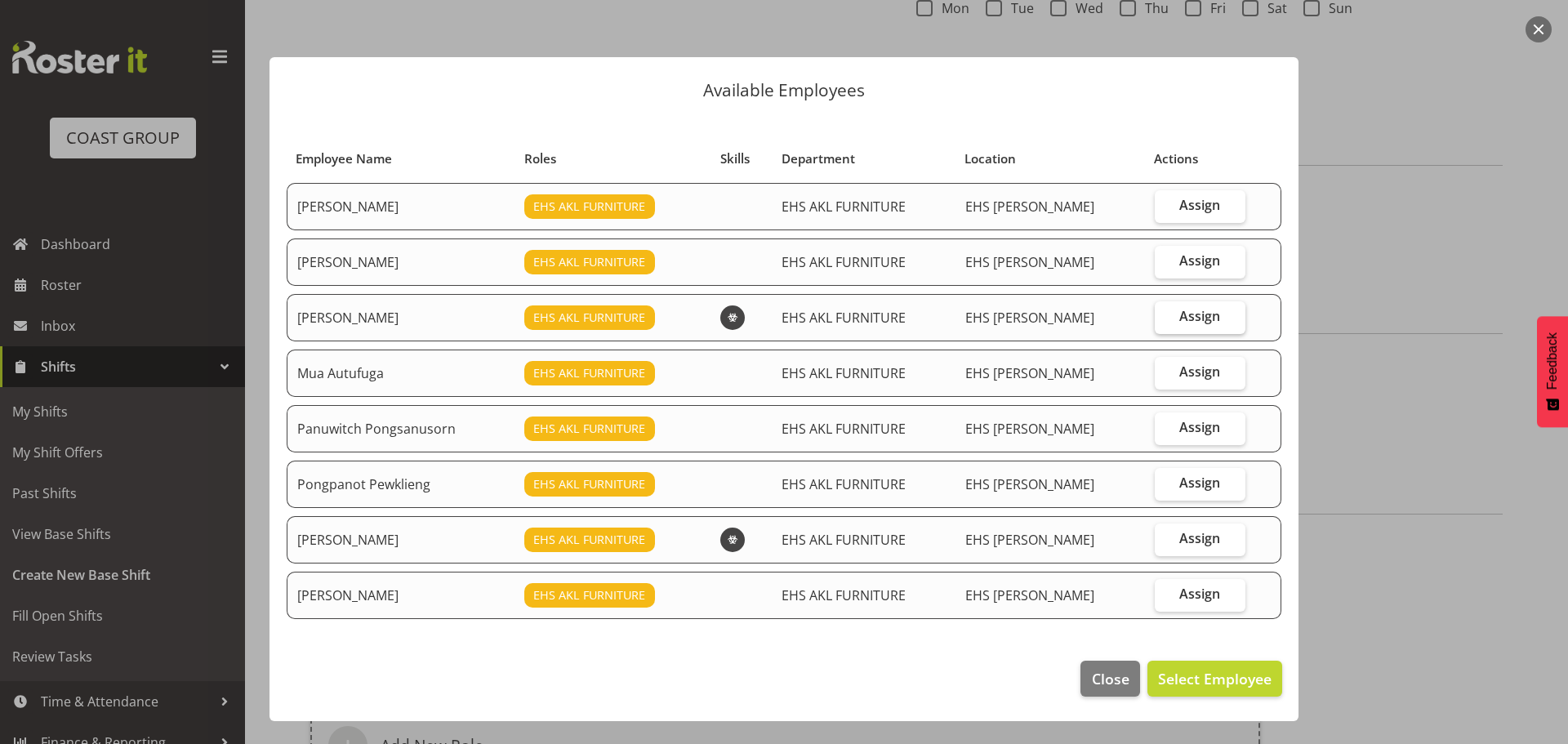
click at [1210, 325] on label "Assign" at bounding box center [1200, 317] width 90 height 33
click at [1166, 322] on input "Assign" at bounding box center [1159, 315] width 10 height 10
checkbox input "true"
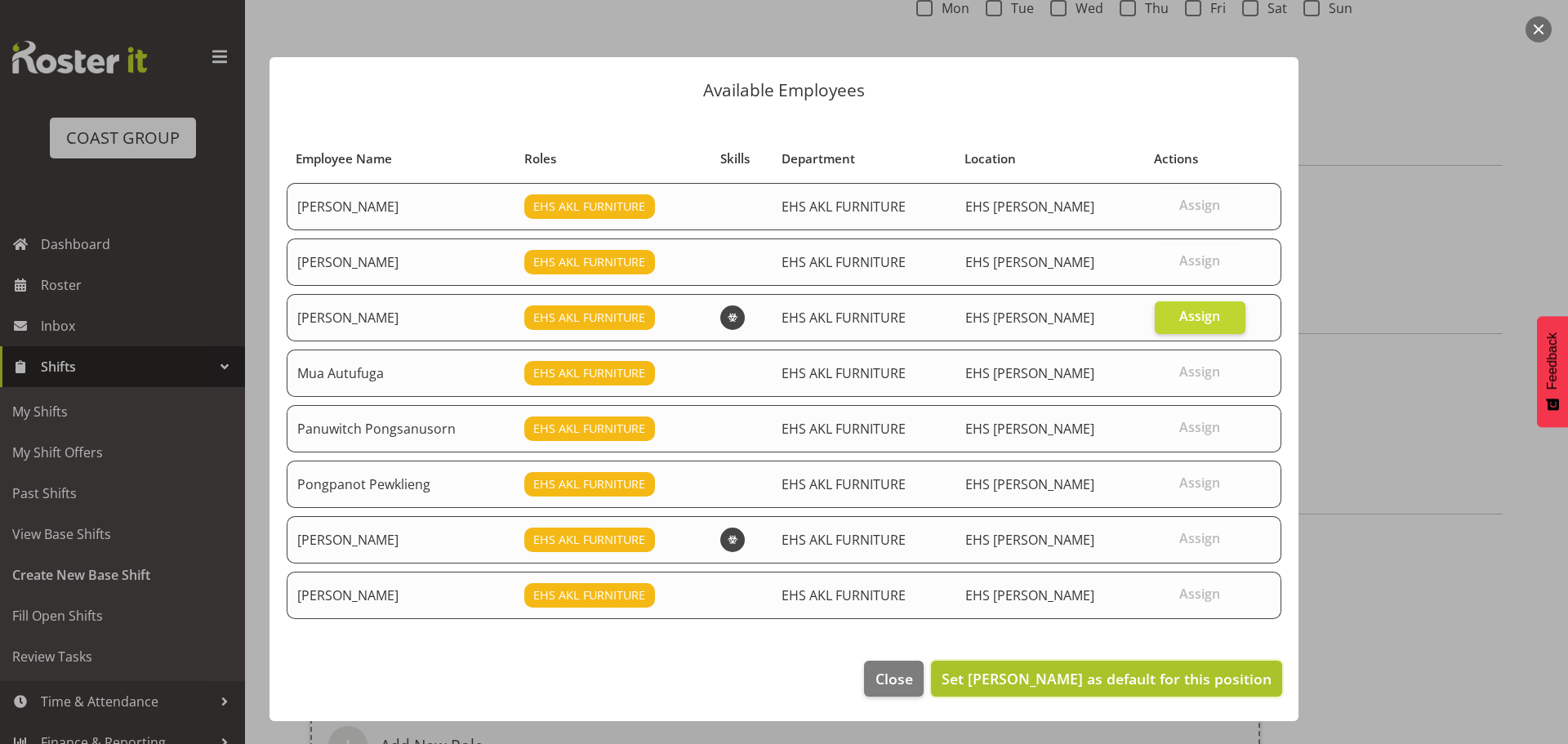
drag, startPoint x: 1156, startPoint y: 674, endPoint x: 1131, endPoint y: 669, distance: 25.5
click at [1154, 674] on span "Set [PERSON_NAME] as default for this position" at bounding box center [1107, 678] width 330 height 20
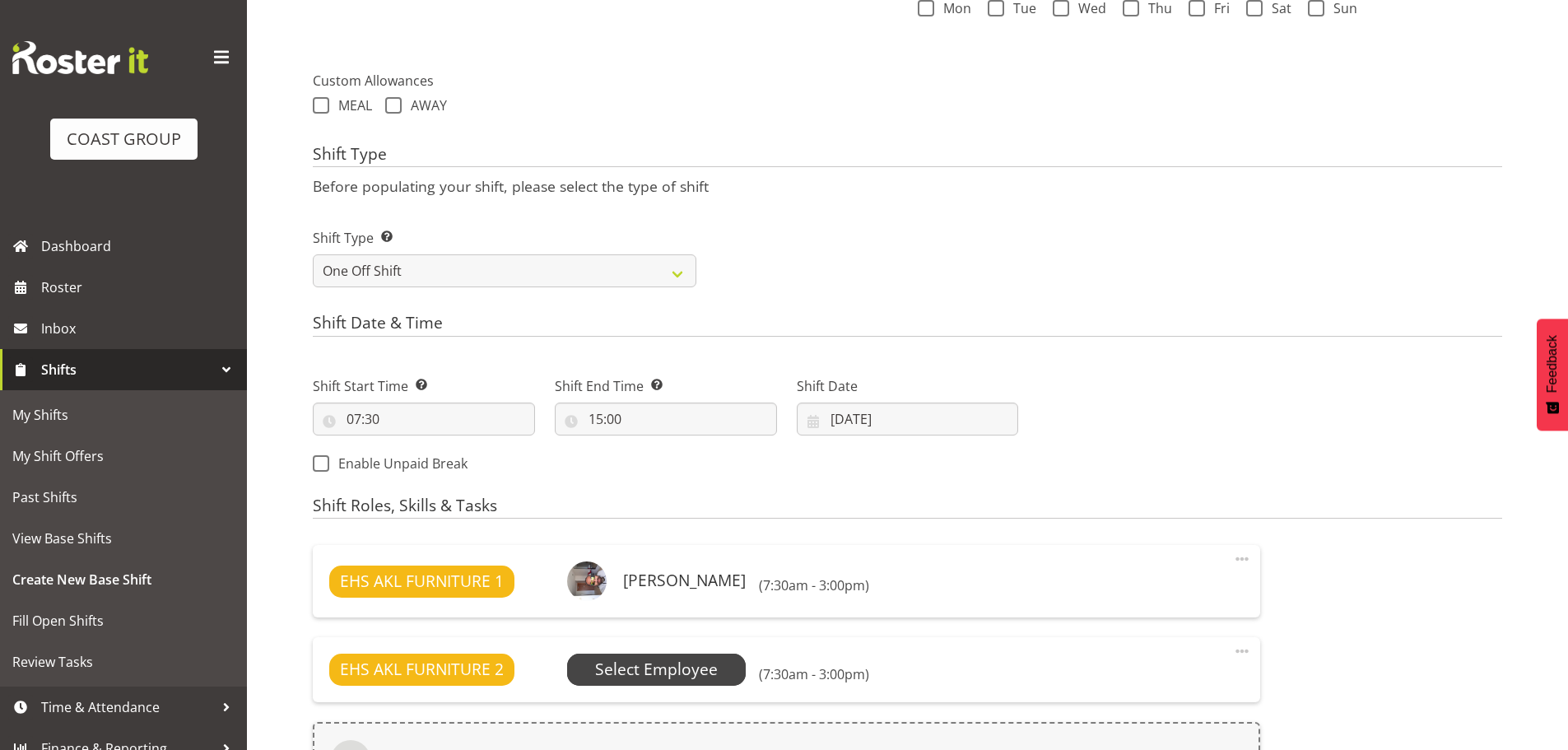
click at [680, 661] on span "Select Employee" at bounding box center [656, 669] width 122 height 24
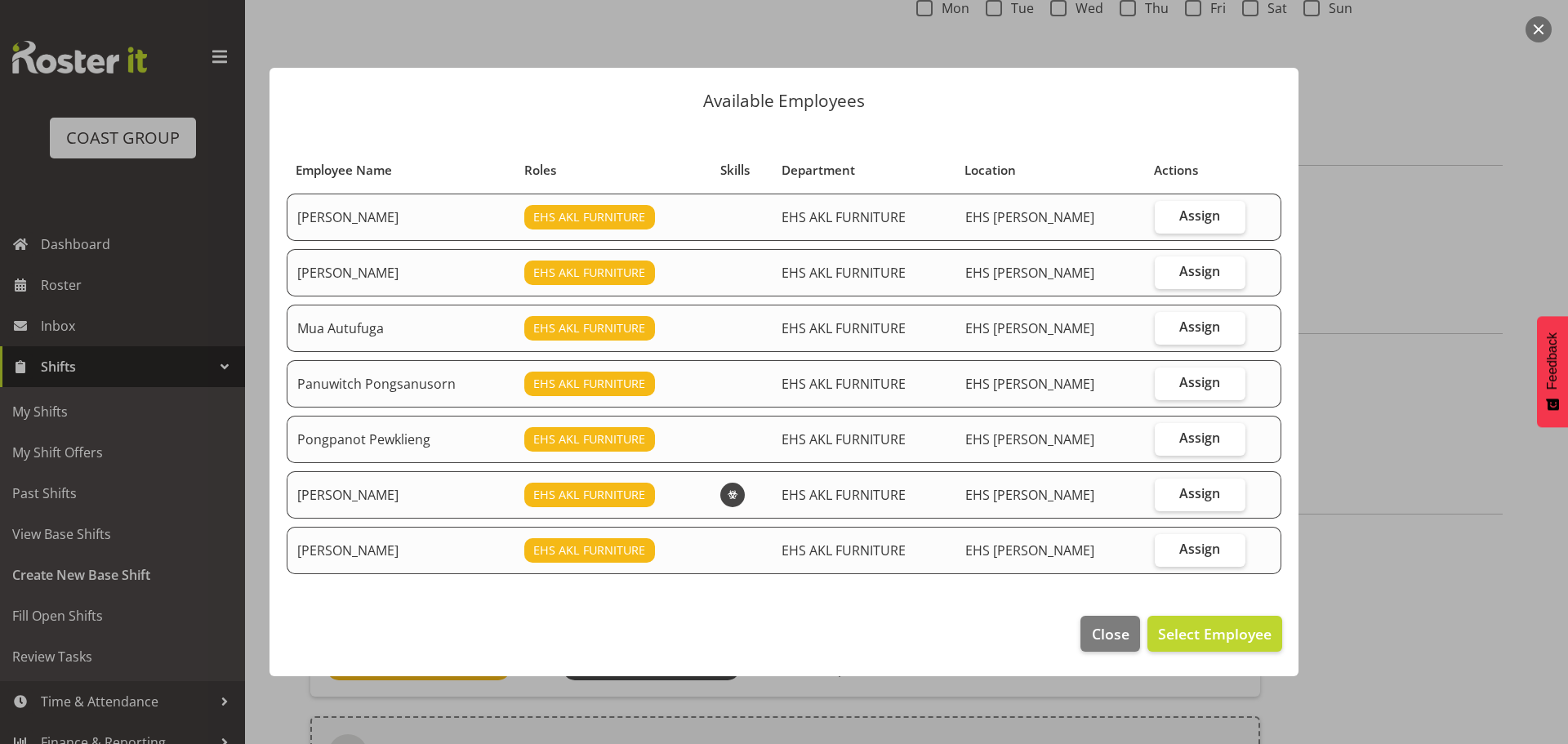
drag, startPoint x: 1183, startPoint y: 334, endPoint x: 946, endPoint y: 662, distance: 404.7
click at [946, 662] on div "Available Employees Employee Name Roles Skills Department Location Actions [PER…" at bounding box center [784, 372] width 1062 height 690
click at [1198, 277] on span "Assign" at bounding box center [1199, 270] width 40 height 16
click at [1166, 277] on input "Assign" at bounding box center [1159, 271] width 10 height 10
checkbox input "true"
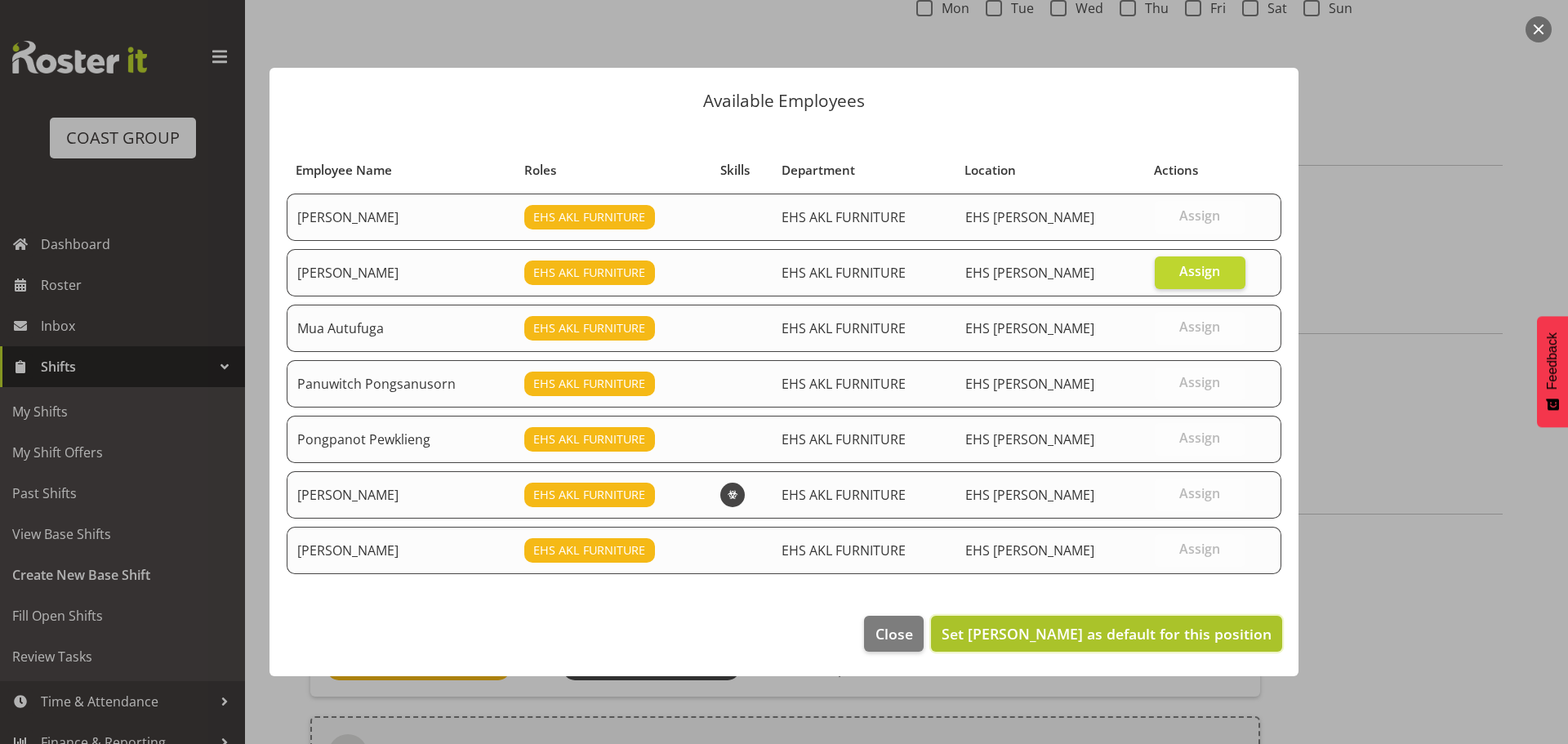
click at [1168, 624] on span "Set [PERSON_NAME] as default for this position" at bounding box center [1107, 634] width 330 height 20
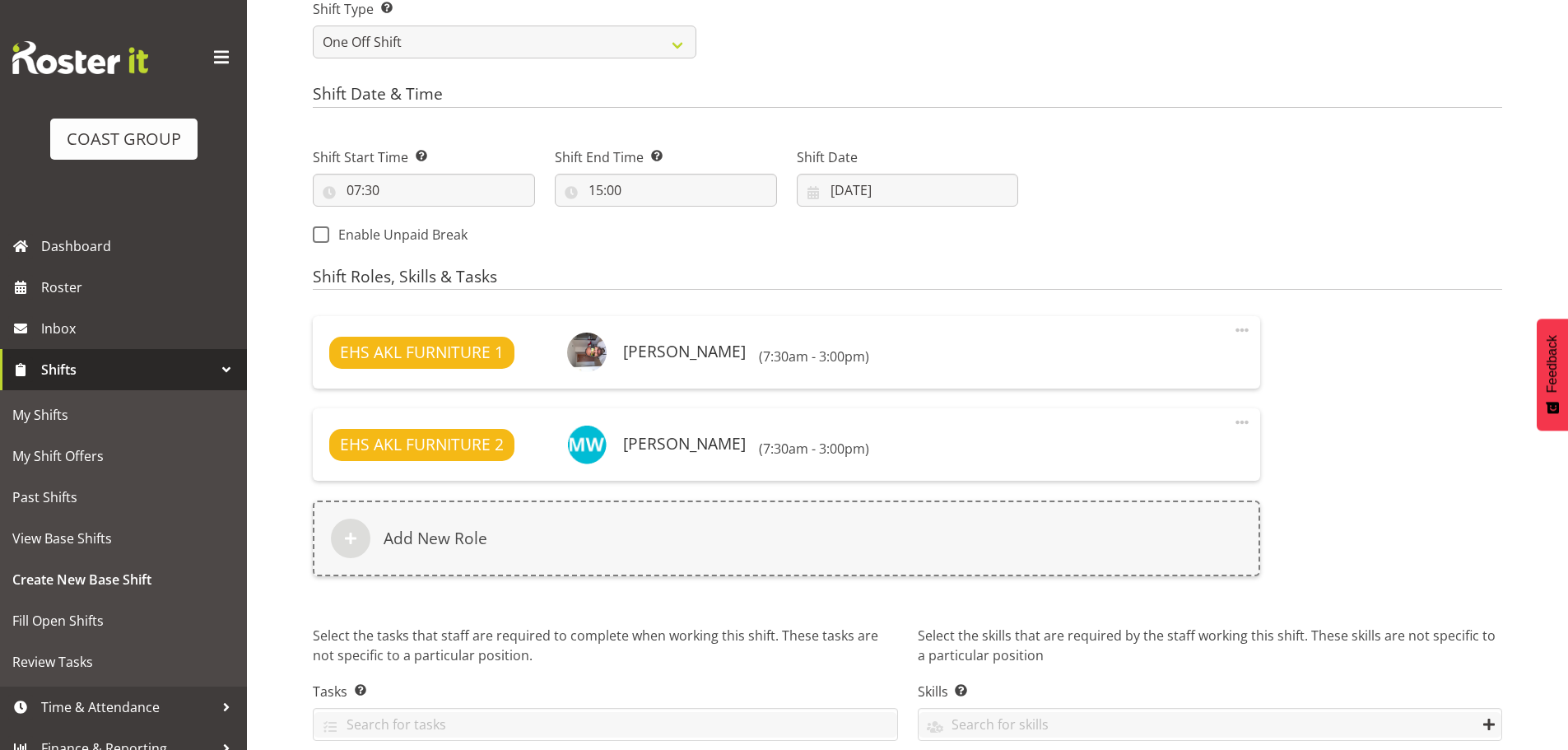
scroll to position [853, 0]
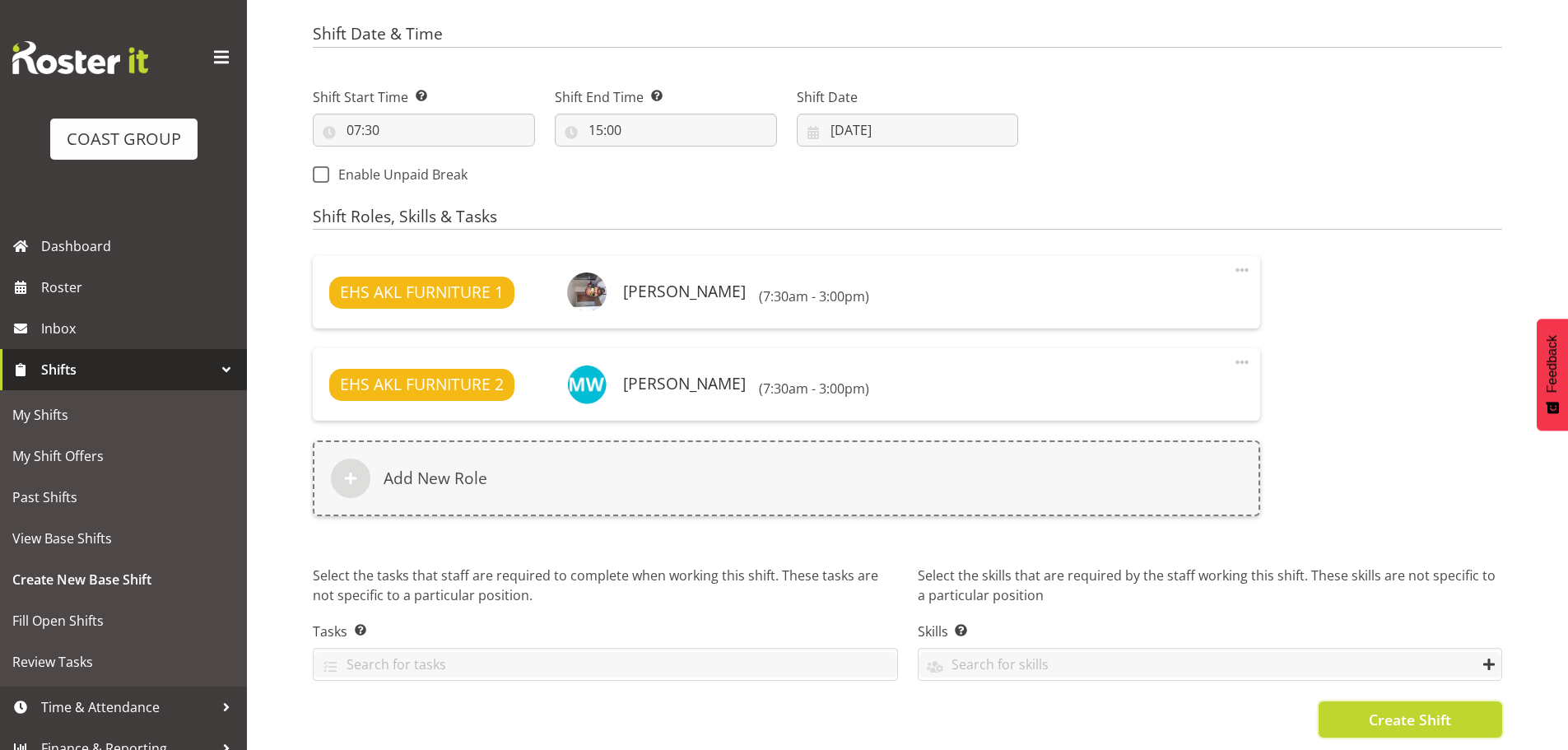
click at [1430, 711] on span "Create Shift" at bounding box center [1409, 720] width 83 height 22
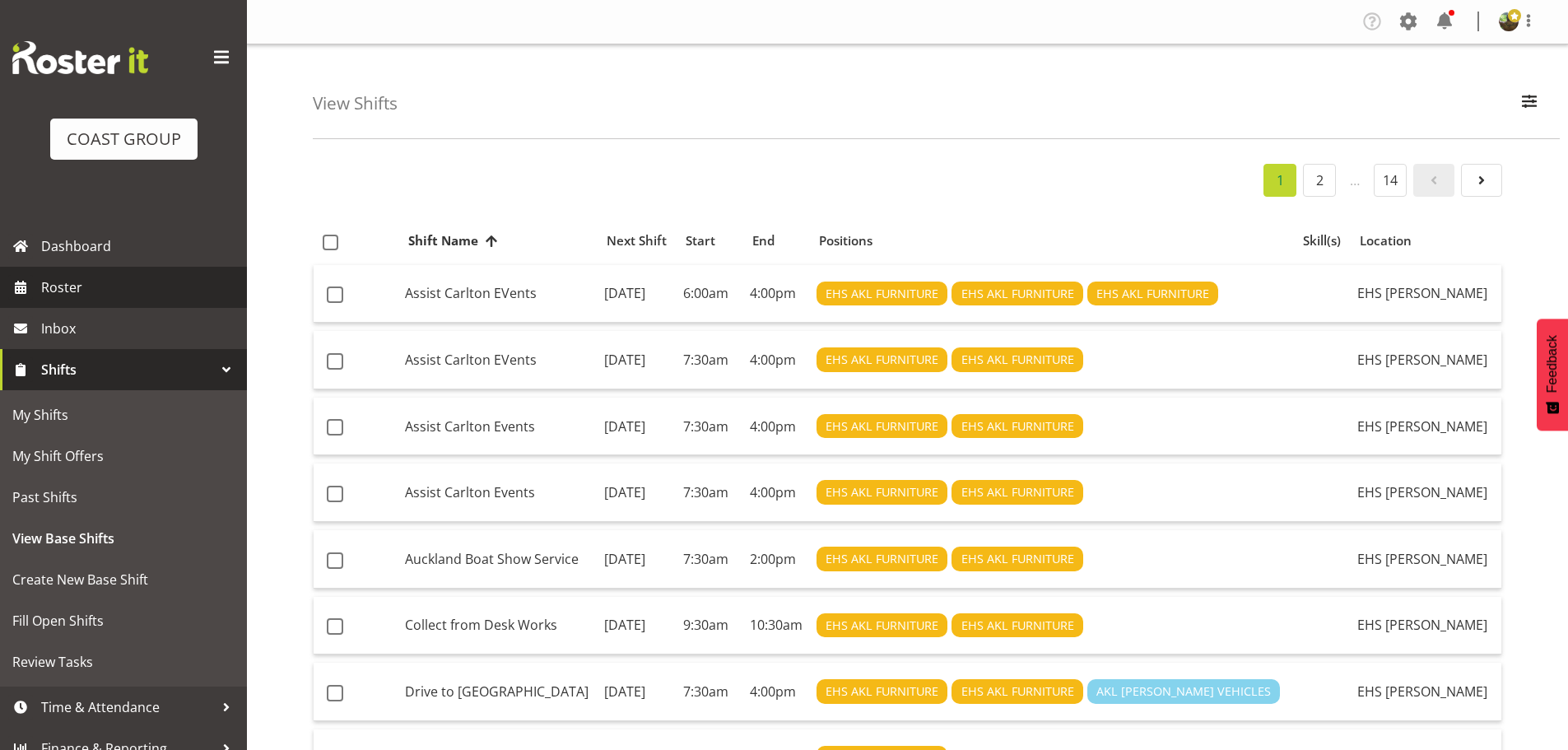
click at [136, 292] on span "Roster" at bounding box center [140, 288] width 197 height 25
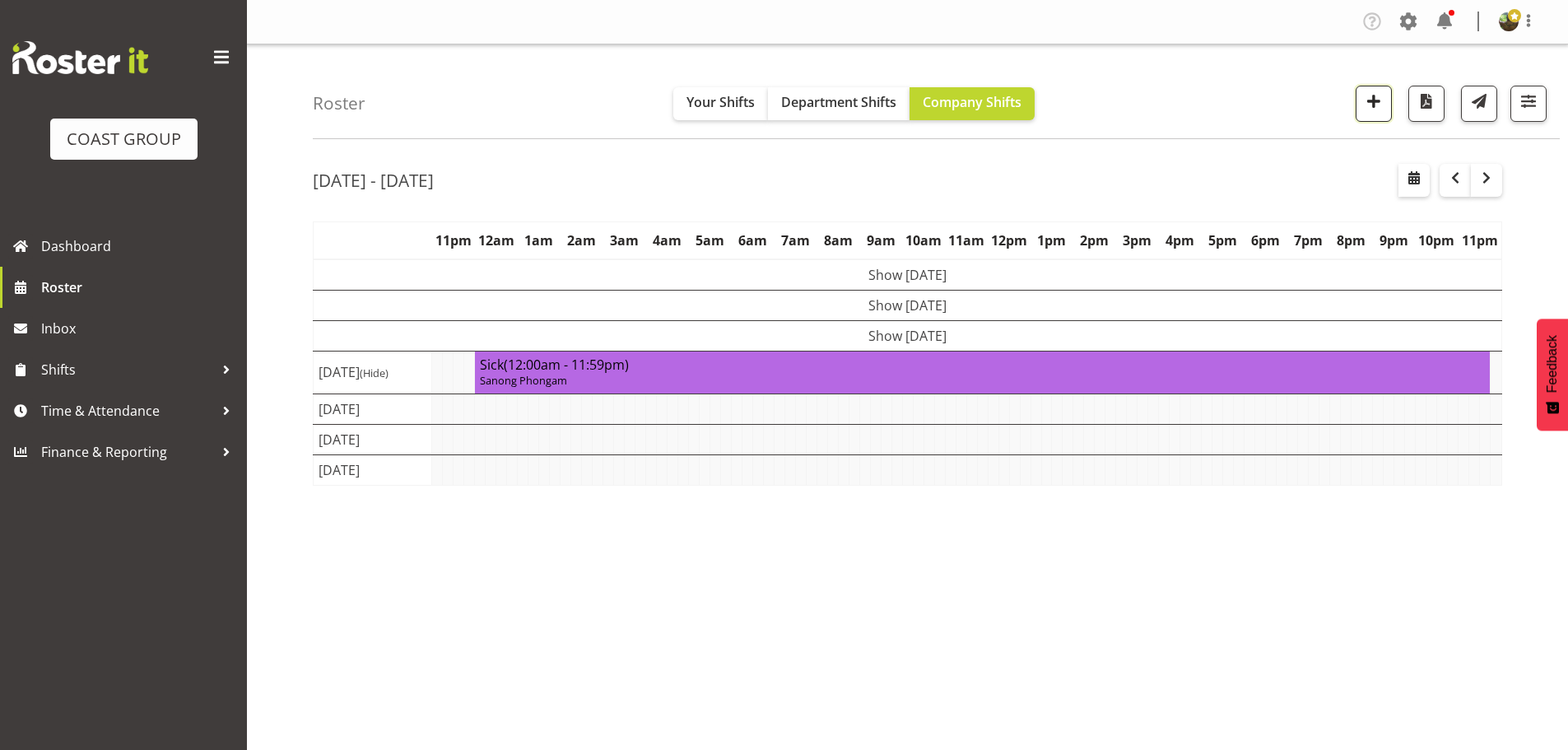
click at [1369, 102] on span "button" at bounding box center [1373, 101] width 22 height 22
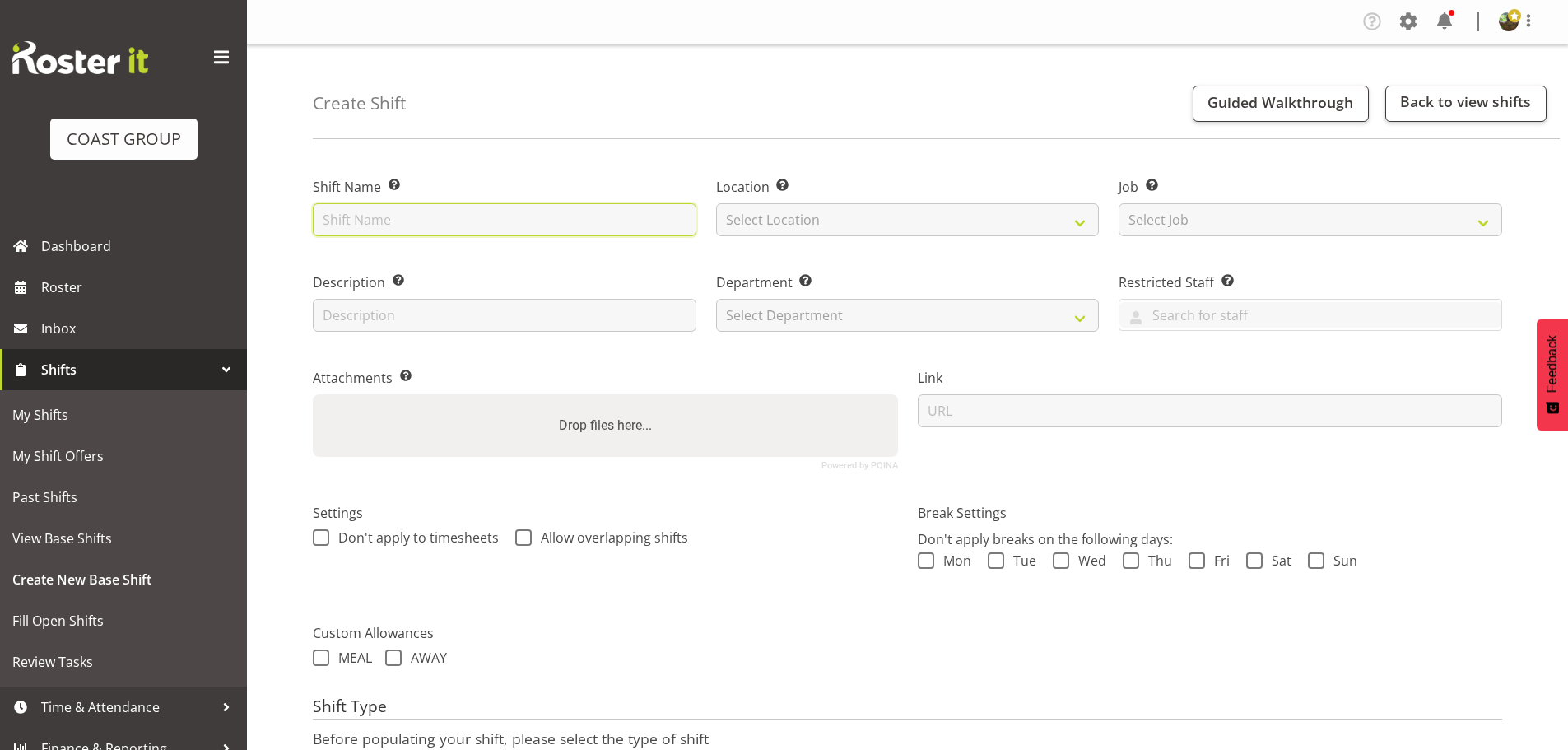
click at [458, 223] on input "text" at bounding box center [505, 219] width 383 height 33
type input "Strike - CIO Summit"
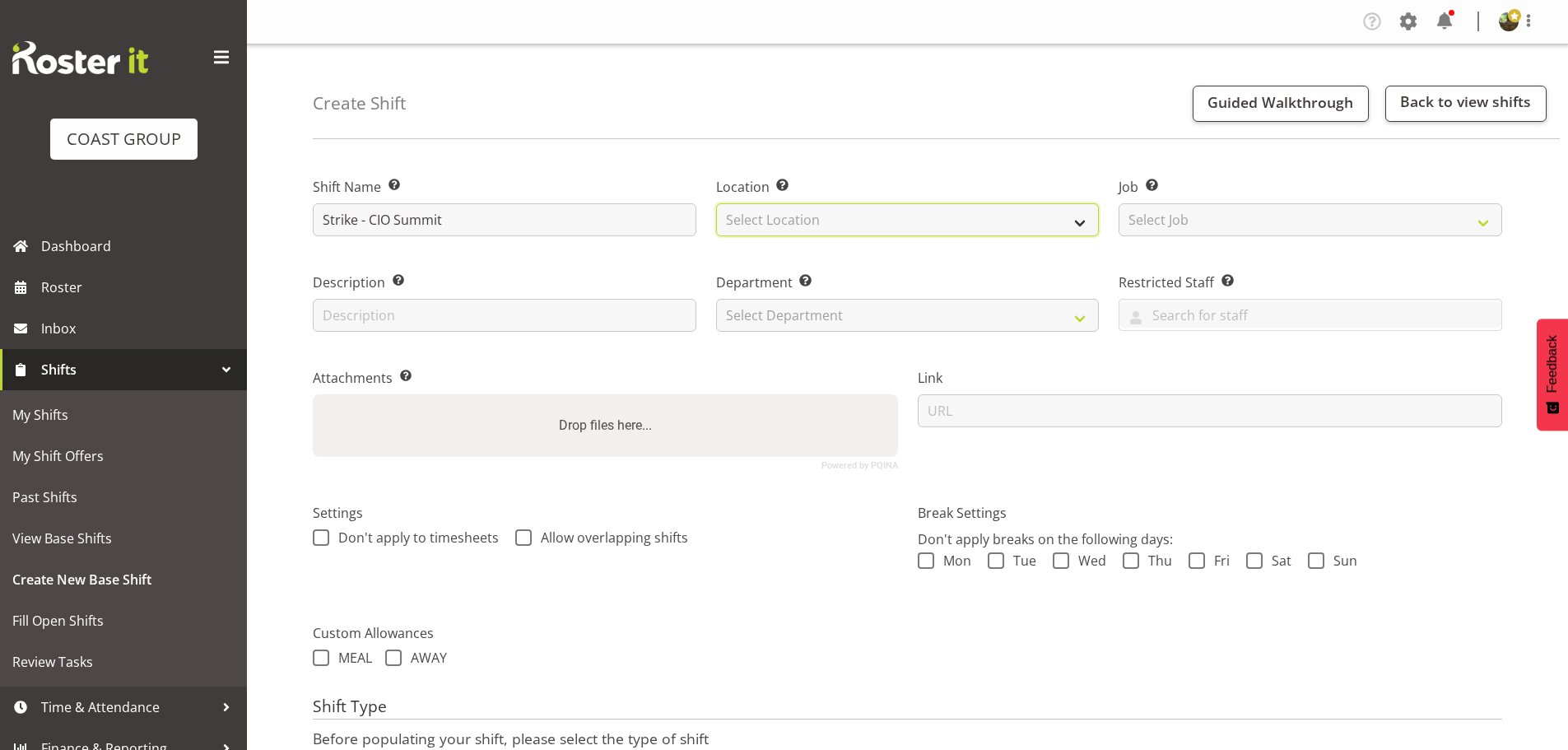
click at [829, 216] on select "Select Location EHS [PERSON_NAME]" at bounding box center [908, 219] width 383 height 33
click at [987, 220] on select "Select Location EHS [PERSON_NAME]" at bounding box center [908, 219] width 383 height 33
select select "35"
click at [717, 203] on select "Select Location EHS [PERSON_NAME]" at bounding box center [908, 219] width 383 height 33
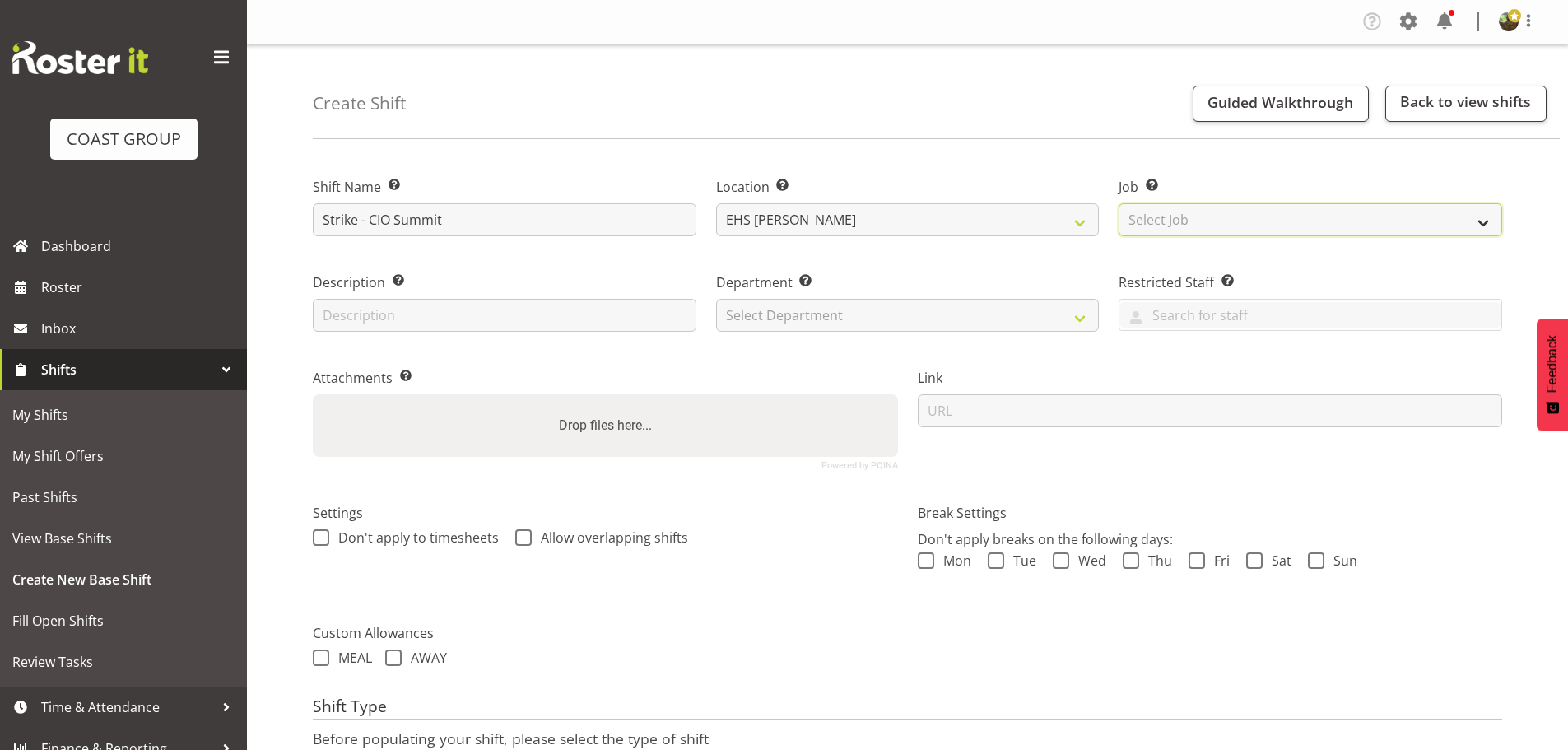
click at [1191, 221] on select "Select Job Create new job 1 Carlton Events 1 [PERSON_NAME][GEOGRAPHIC_DATA] 1 […" at bounding box center [1311, 219] width 383 height 33
select select "9443"
click at [1119, 203] on select "Select Job Create new job 1 Carlton Events 1 [PERSON_NAME][GEOGRAPHIC_DATA] 1 […" at bounding box center [1311, 219] width 383 height 33
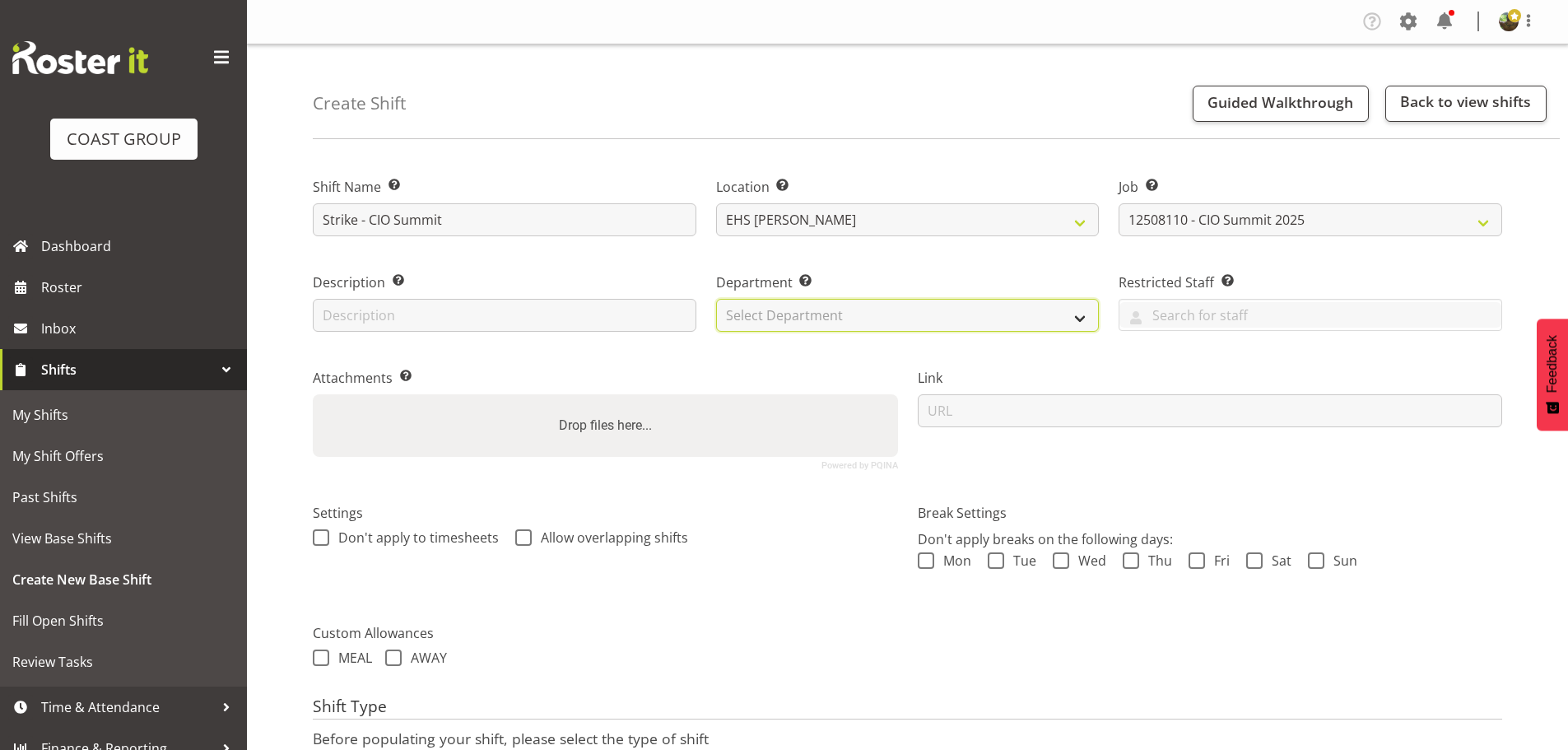
click at [888, 311] on select "Select Department EHS AKL FURNITURE" at bounding box center [908, 315] width 383 height 33
select select "38"
click at [717, 299] on select "Select Department EHS AKL FURNITURE" at bounding box center [908, 315] width 383 height 33
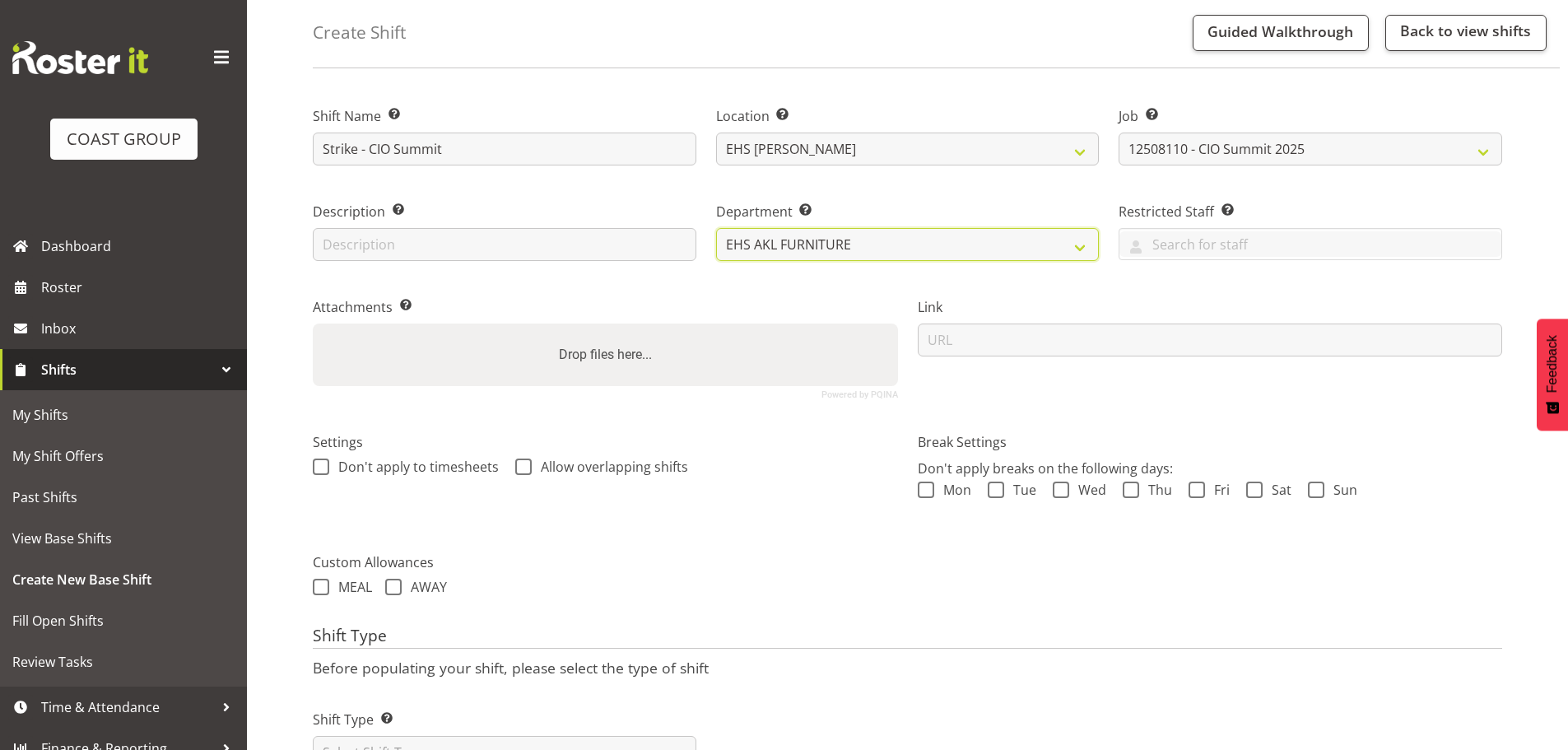
scroll to position [141, 0]
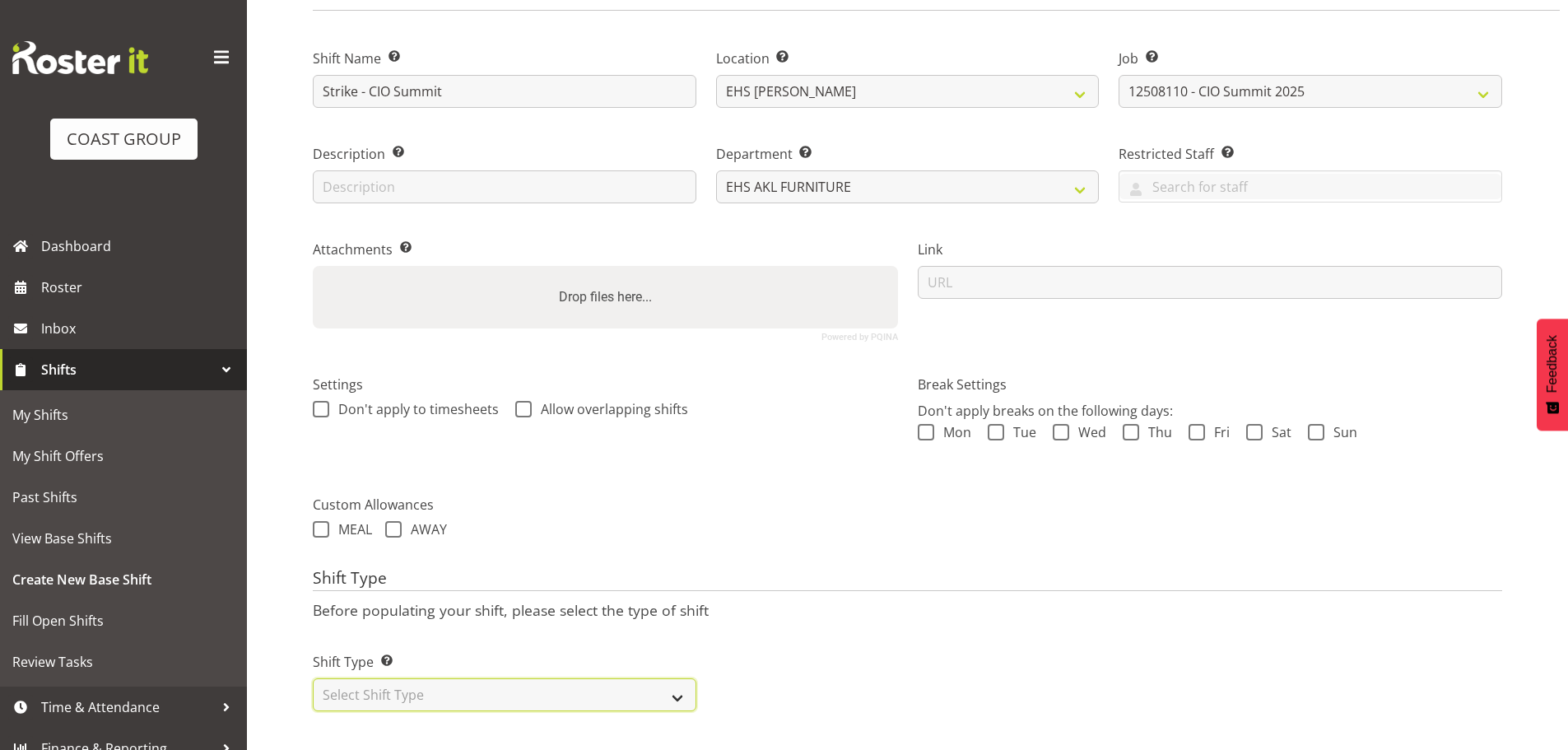
click at [543, 679] on select "Select Shift Type One Off Shift Recurring Shift Rotating Shift" at bounding box center [505, 695] width 383 height 33
select select "one_off"
click at [313, 679] on select "Select Shift Type One Off Shift Recurring Shift Rotating Shift" at bounding box center [505, 695] width 383 height 33
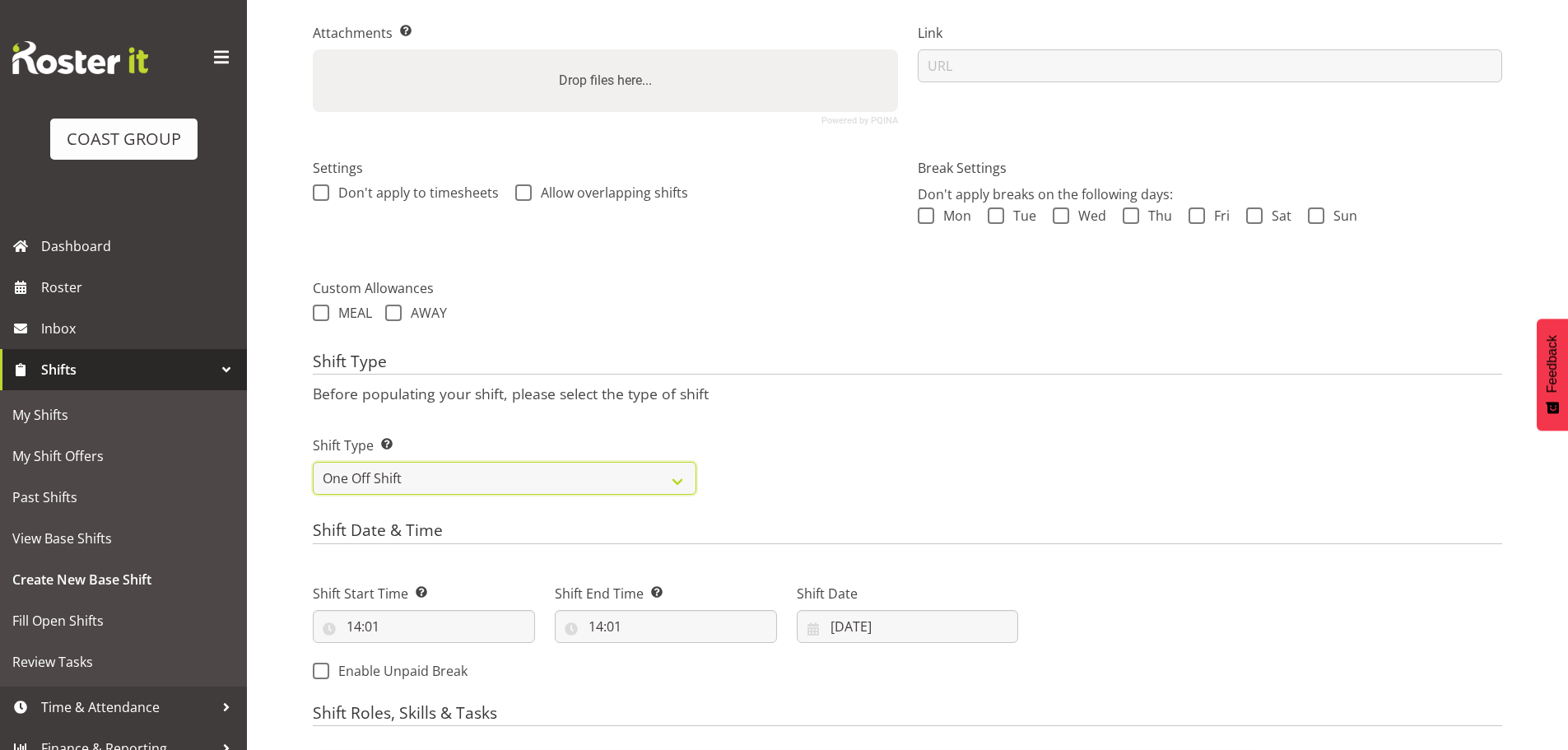
scroll to position [388, 0]
